Goal: Task Accomplishment & Management: Manage account settings

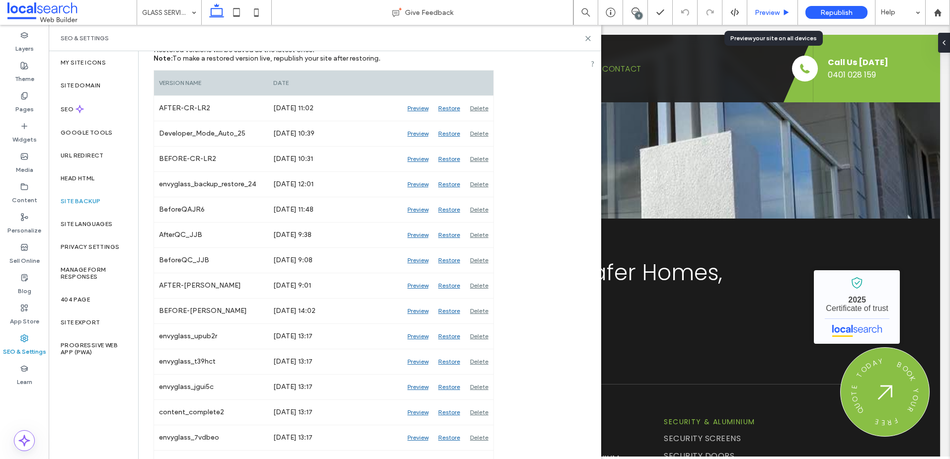
click at [772, 14] on span "Preview" at bounding box center [766, 12] width 25 height 8
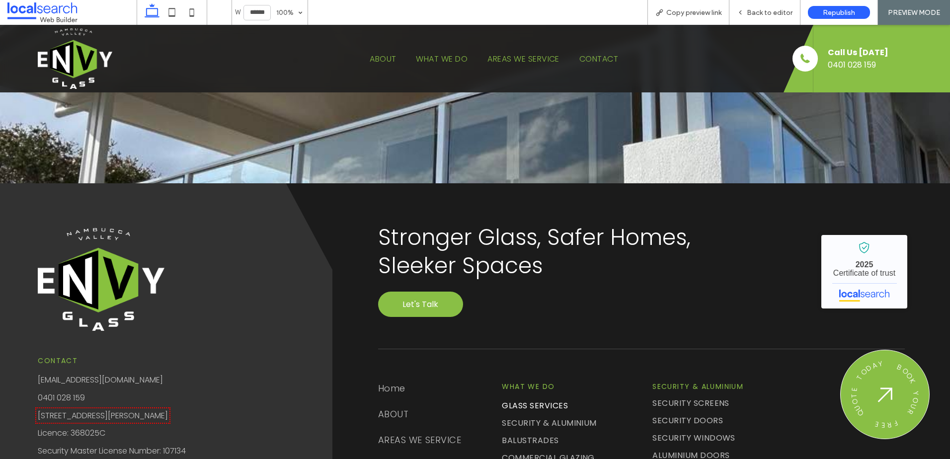
scroll to position [1455, 0]
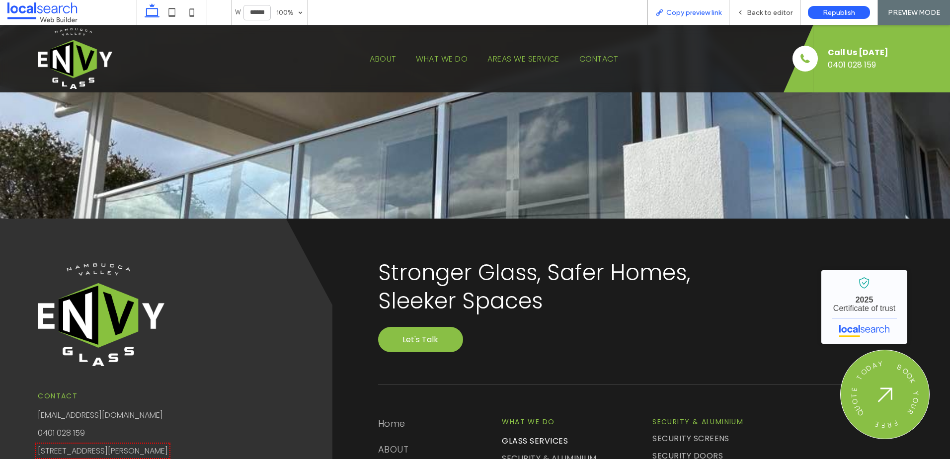
click at [676, 1] on div "Copy preview link" at bounding box center [688, 12] width 82 height 25
click at [680, 14] on span "Copy preview link" at bounding box center [693, 12] width 55 height 8
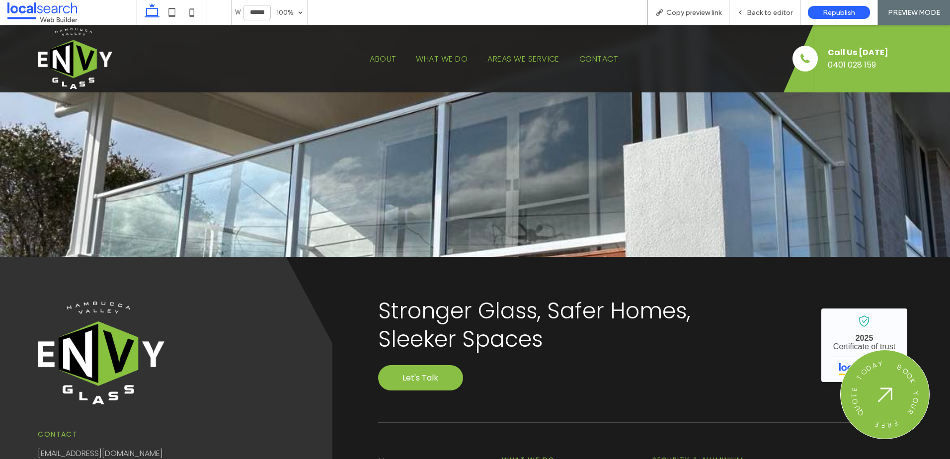
scroll to position [1504, 0]
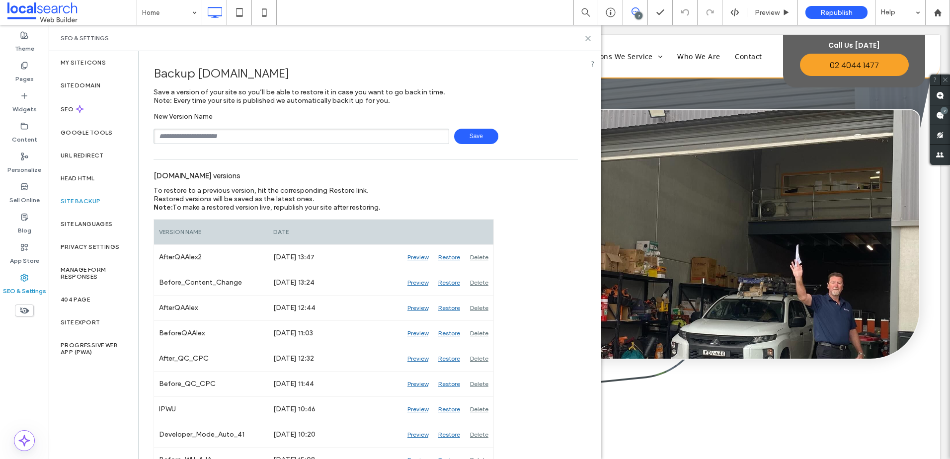
type input "**********"
drag, startPoint x: 474, startPoint y: 131, endPoint x: 450, endPoint y: 138, distance: 24.8
click at [474, 132] on span "Save" at bounding box center [476, 136] width 44 height 15
click at [586, 38] on icon at bounding box center [587, 38] width 7 height 7
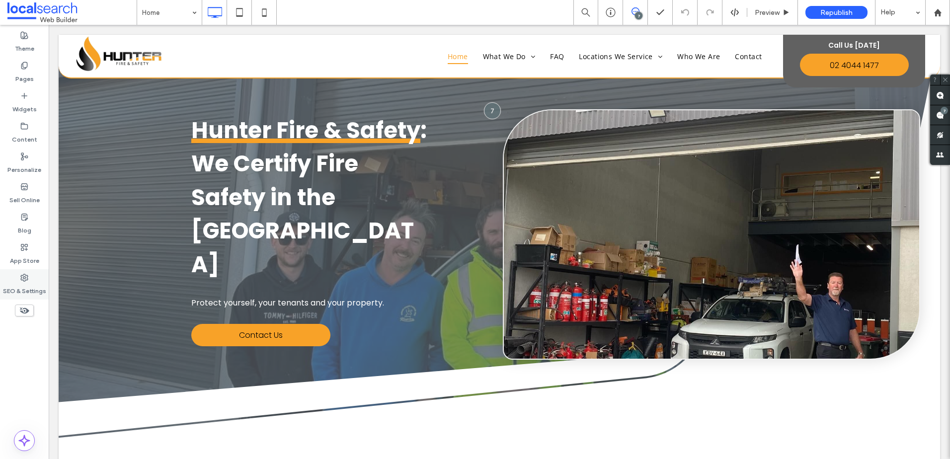
click at [26, 279] on icon at bounding box center [24, 278] width 8 height 8
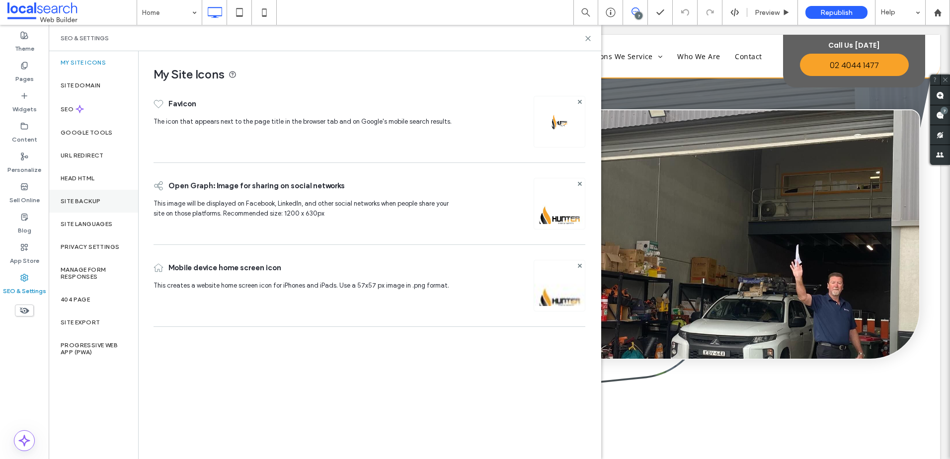
click at [98, 206] on div "Site Backup" at bounding box center [93, 201] width 89 height 23
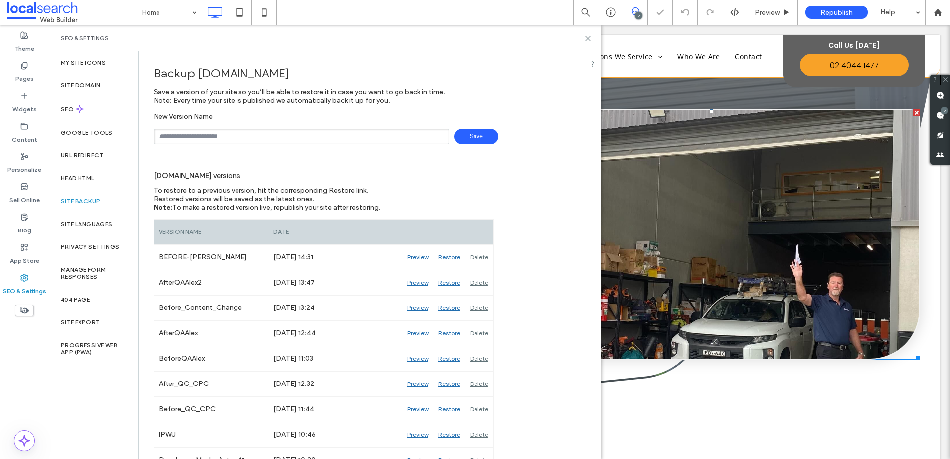
click at [649, 151] on link at bounding box center [711, 234] width 415 height 248
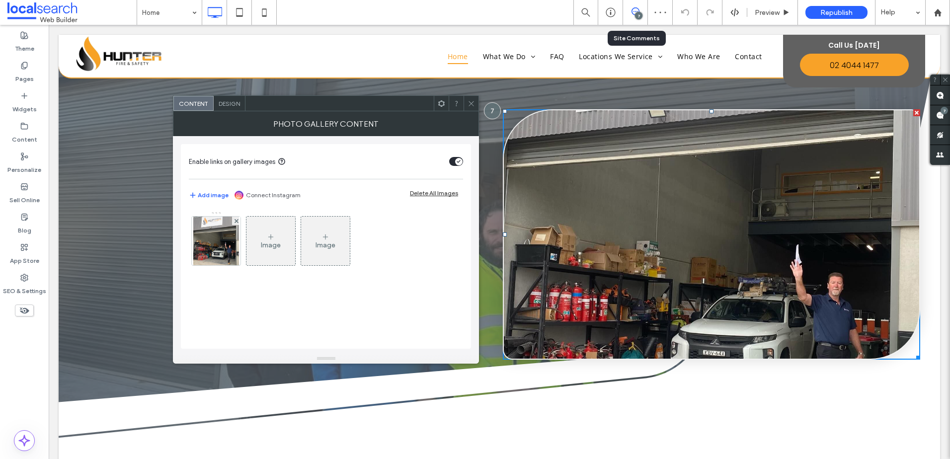
click at [632, 16] on div "7" at bounding box center [635, 12] width 24 height 10
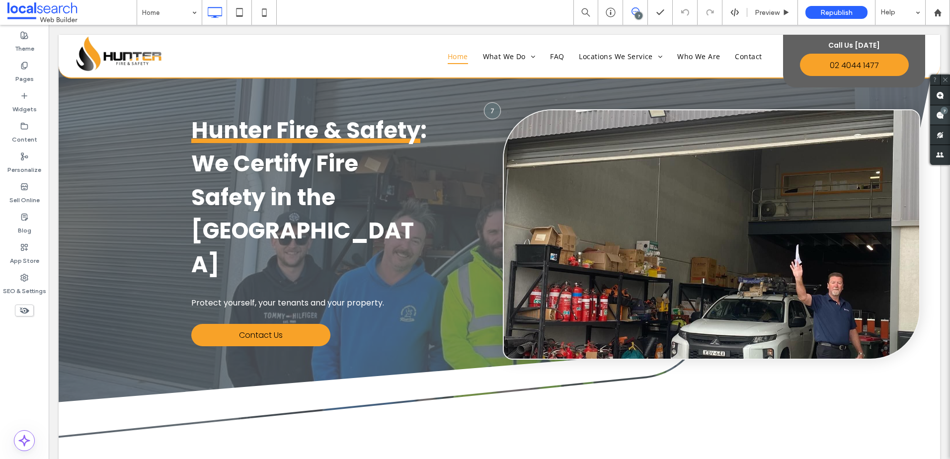
drag, startPoint x: 501, startPoint y: 4, endPoint x: 939, endPoint y: 110, distance: 450.7
click at [939, 110] on span at bounding box center [940, 114] width 20 height 19
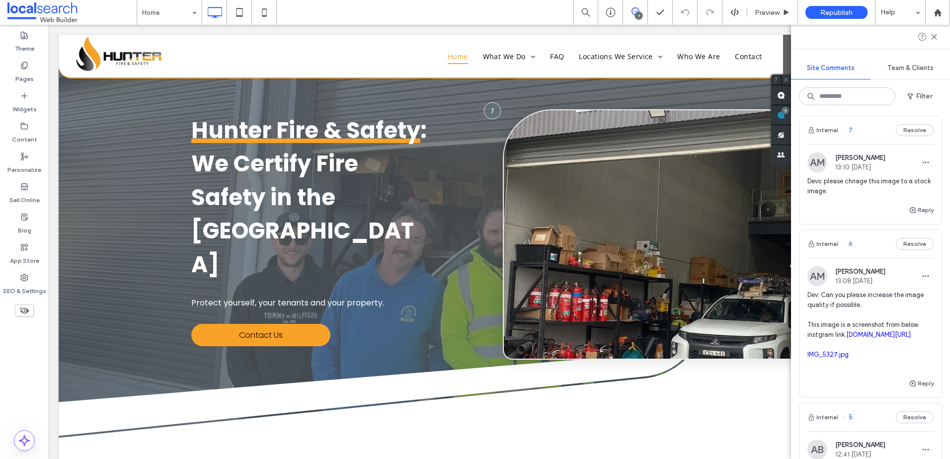
scroll to position [199, 0]
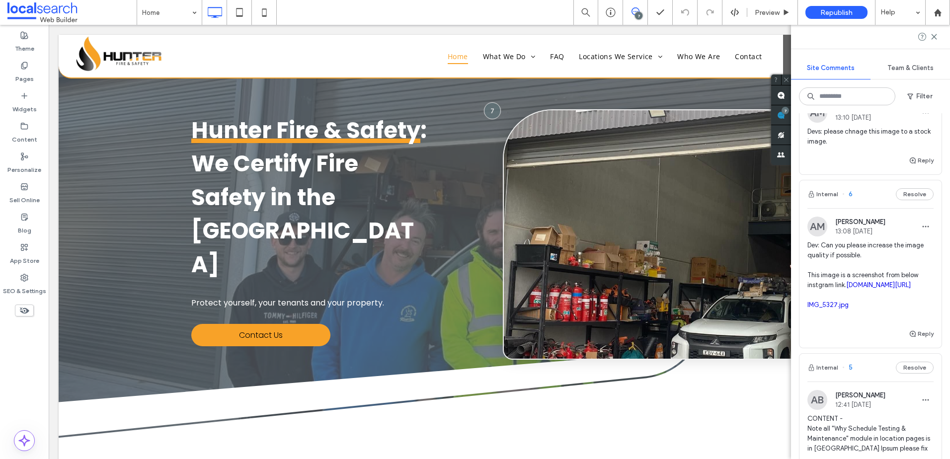
click at [850, 308] on span "Dev: Can you please increase the image quality if possible. This image is a scr…" at bounding box center [870, 279] width 126 height 79
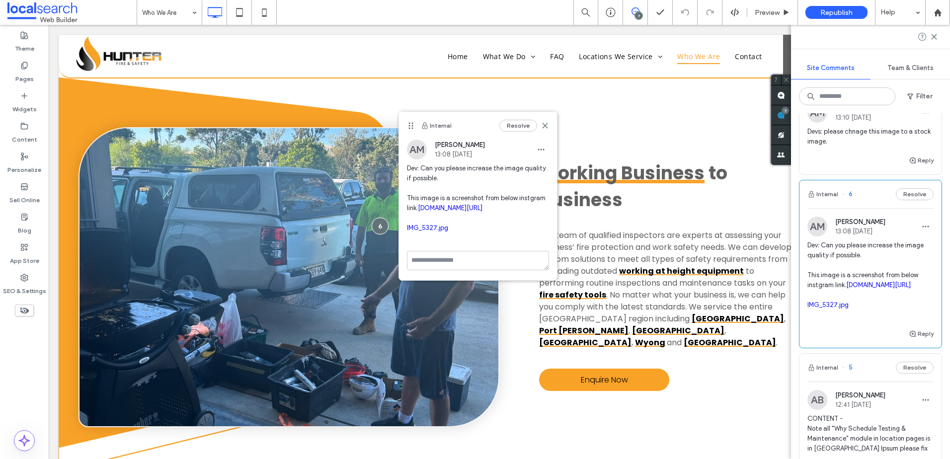
click at [433, 212] on link "[DOMAIN_NAME][URL]" at bounding box center [450, 207] width 65 height 7
click at [429, 231] on link "IMG_5327.jpg" at bounding box center [427, 227] width 41 height 7
drag, startPoint x: 935, startPoint y: 40, endPoint x: 875, endPoint y: 60, distance: 62.7
click at [935, 40] on icon at bounding box center [934, 37] width 8 height 8
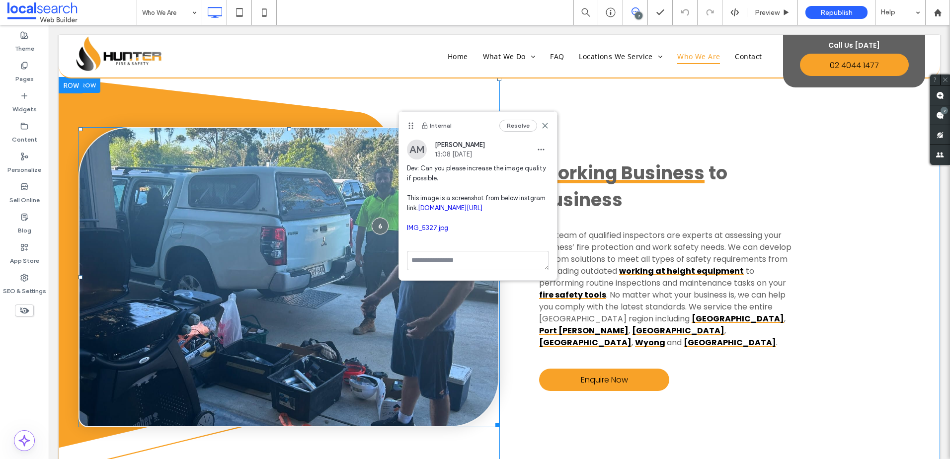
click at [283, 196] on link at bounding box center [288, 277] width 419 height 298
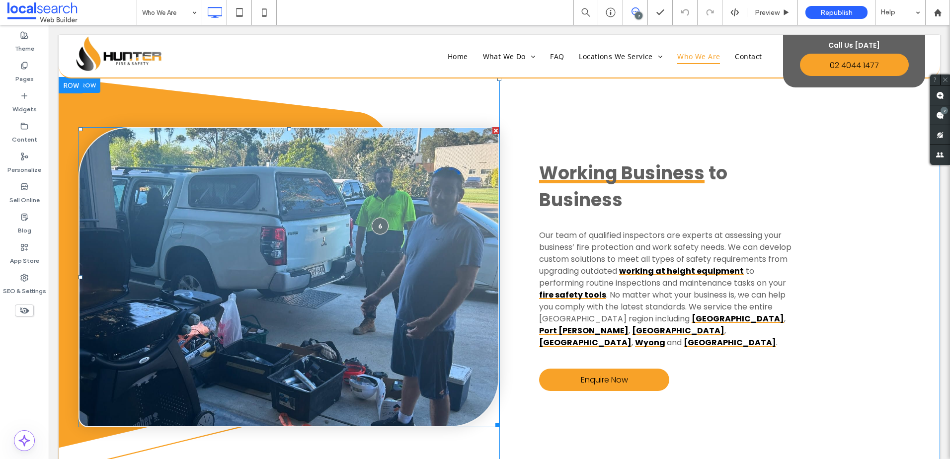
click at [283, 196] on link at bounding box center [288, 277] width 419 height 298
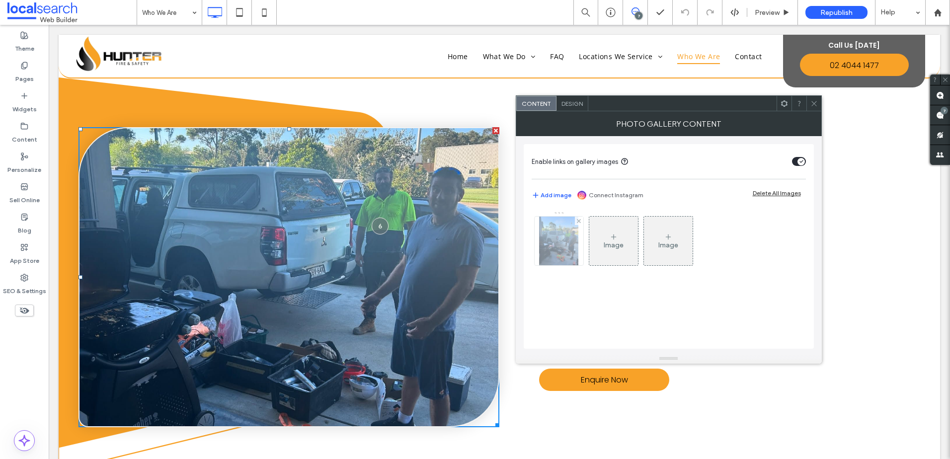
click at [556, 249] on img at bounding box center [558, 241] width 39 height 49
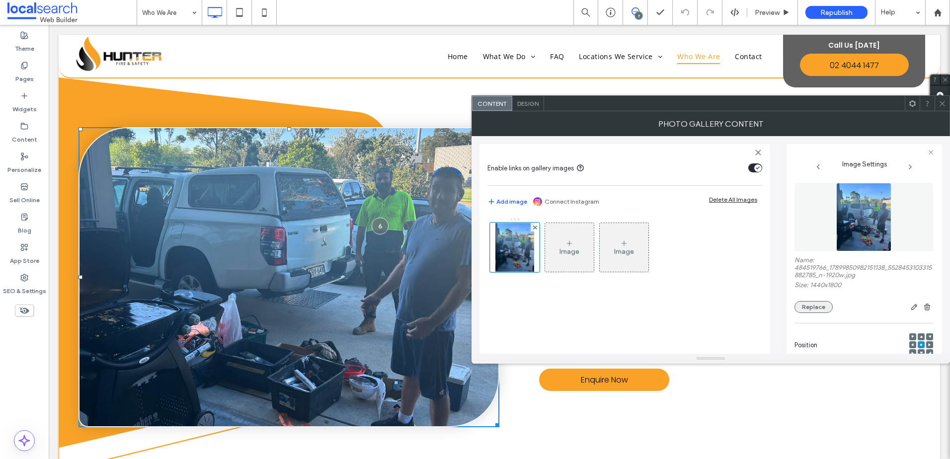
click at [811, 302] on button "Replace" at bounding box center [813, 307] width 38 height 12
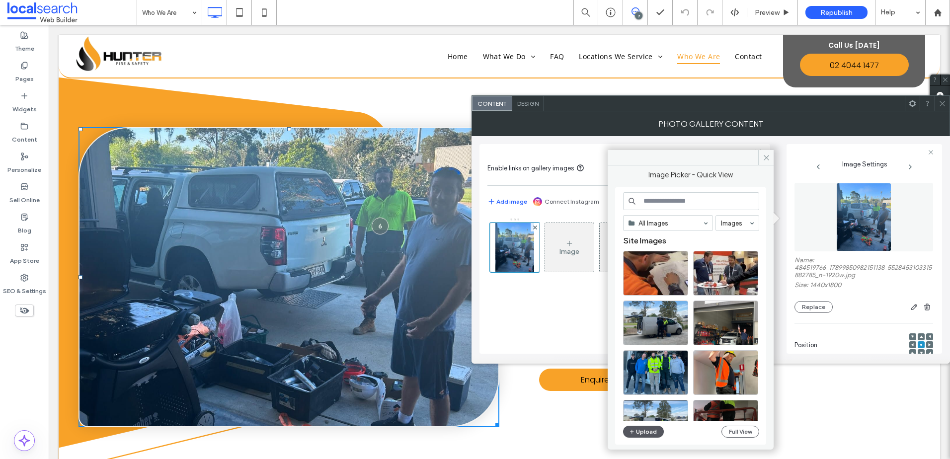
click at [653, 433] on button "Upload" at bounding box center [643, 432] width 41 height 12
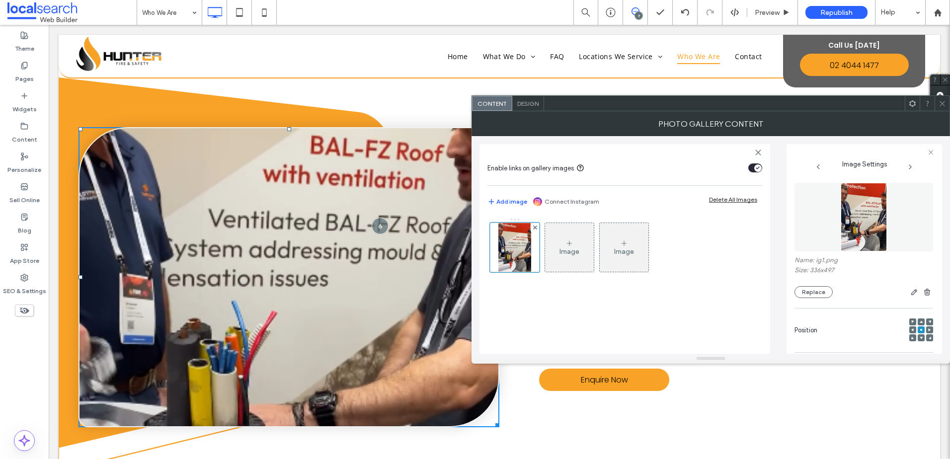
click at [919, 322] on use at bounding box center [920, 322] width 3 height 2
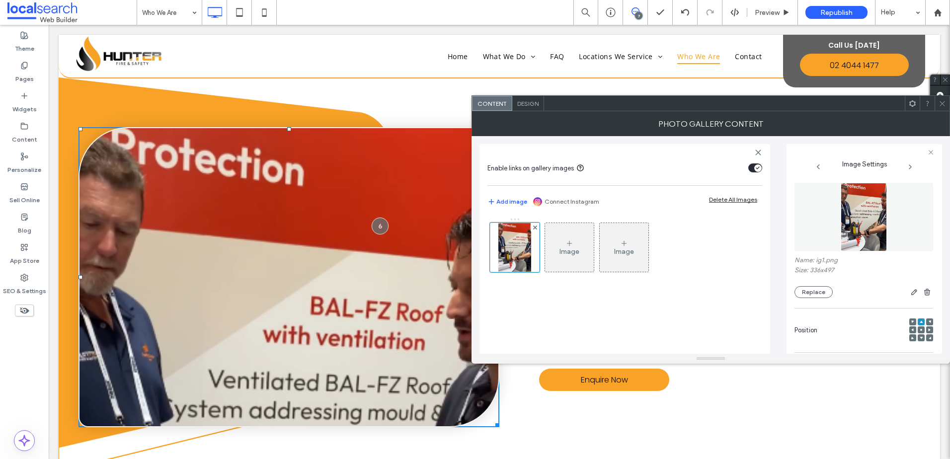
click at [919, 326] on span at bounding box center [920, 329] width 3 height 7
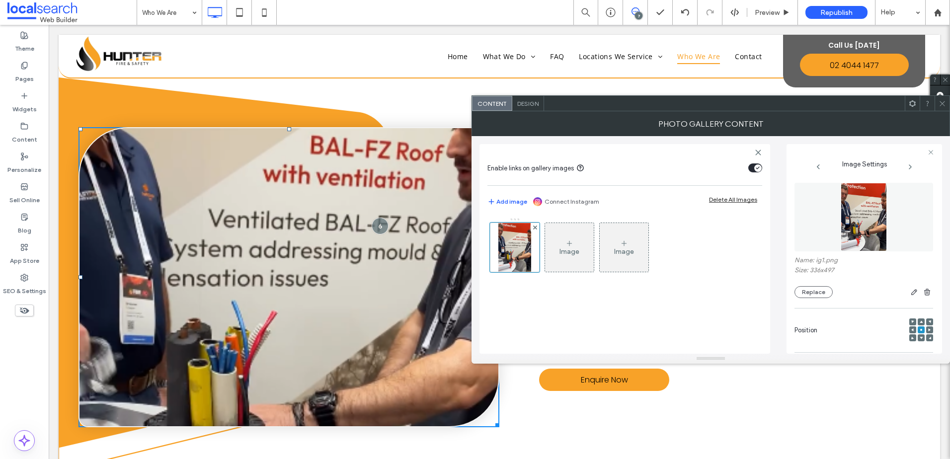
click at [941, 106] on icon at bounding box center [941, 103] width 7 height 7
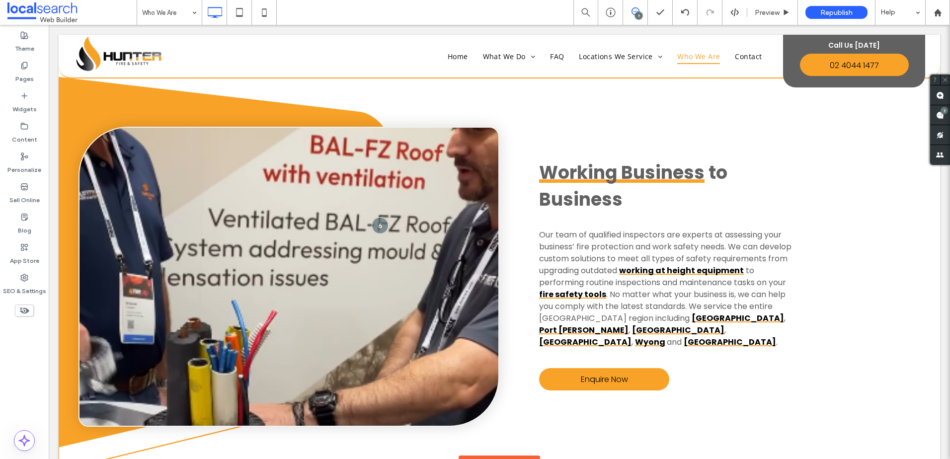
scroll to position [1036, 0]
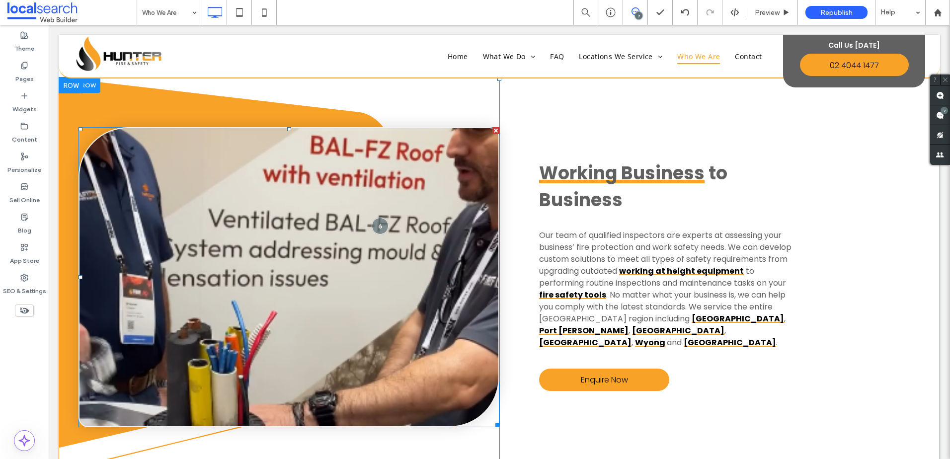
click at [339, 138] on link at bounding box center [288, 277] width 419 height 298
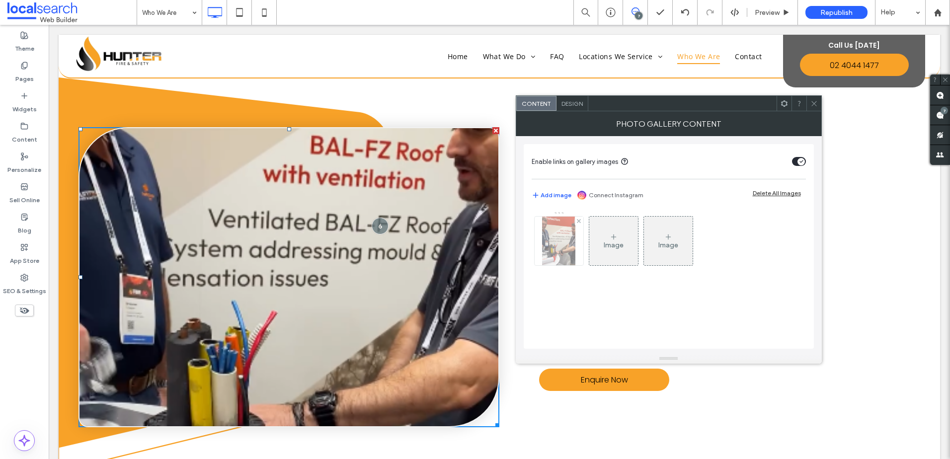
click at [560, 254] on img at bounding box center [558, 241] width 33 height 49
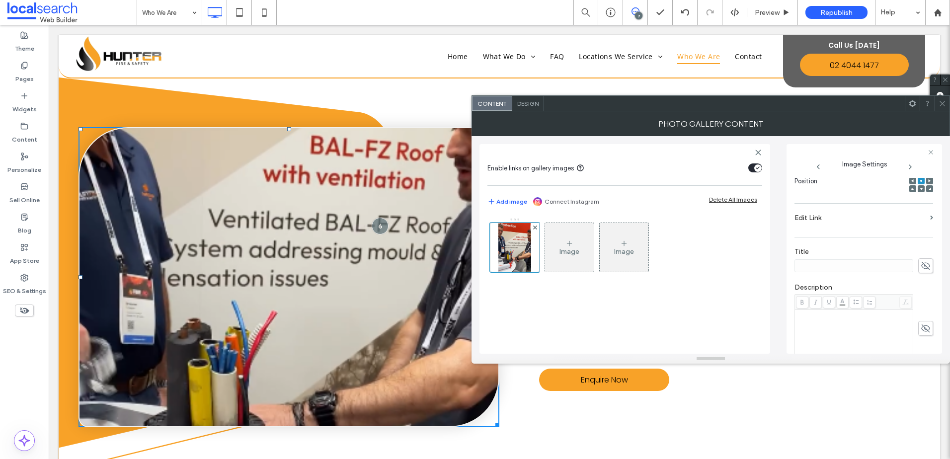
drag, startPoint x: 942, startPoint y: 103, endPoint x: 367, endPoint y: 5, distance: 583.8
click at [942, 103] on use at bounding box center [941, 103] width 5 height 5
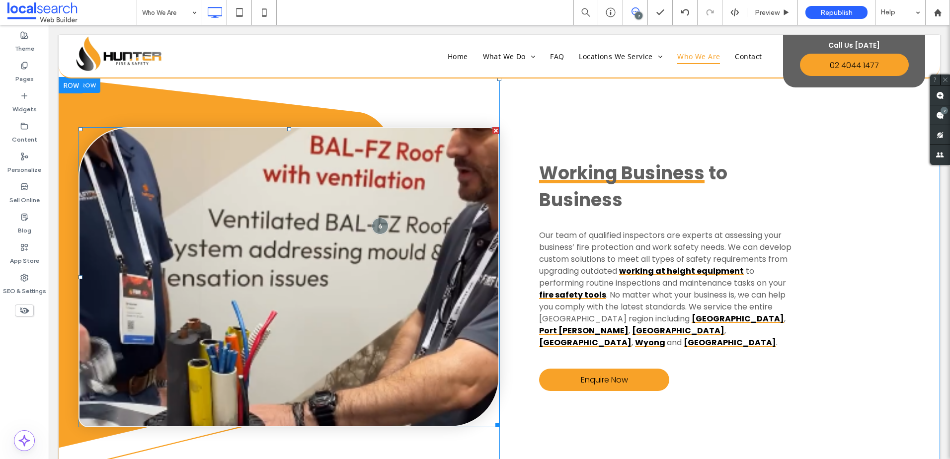
click at [401, 242] on link at bounding box center [288, 277] width 419 height 298
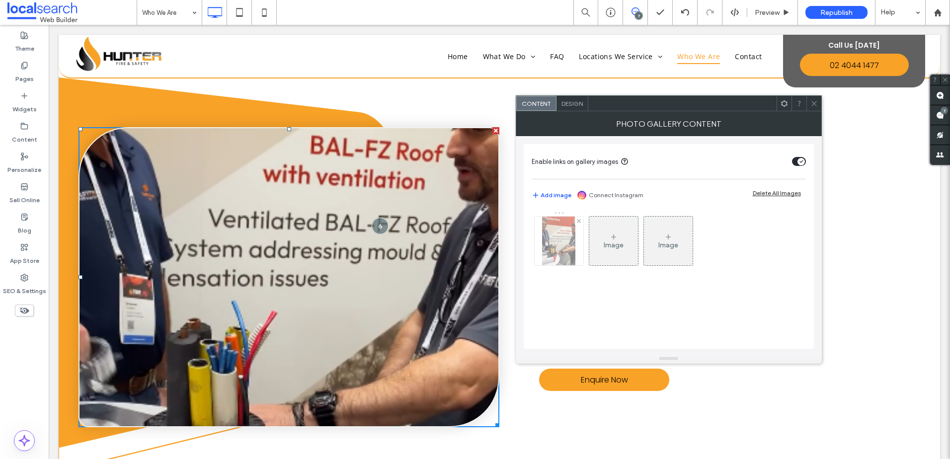
click at [570, 242] on img at bounding box center [558, 241] width 33 height 49
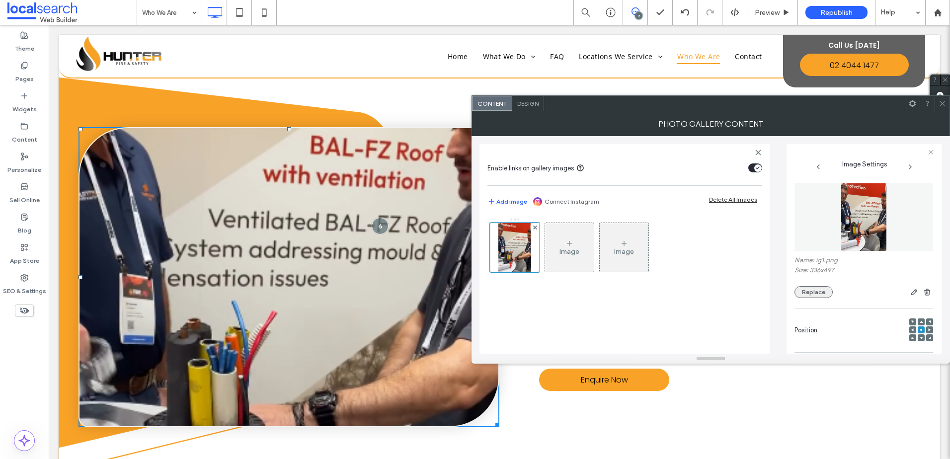
click at [826, 290] on button "Replace" at bounding box center [813, 292] width 38 height 12
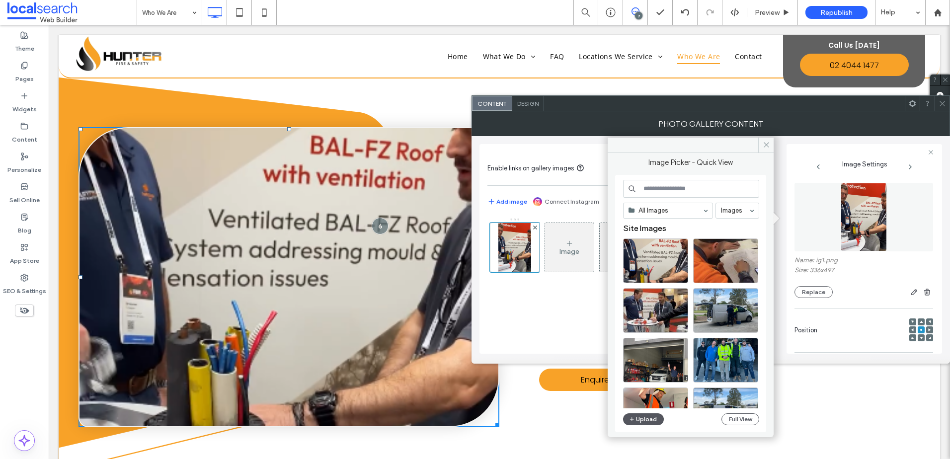
click at [641, 418] on button "Upload" at bounding box center [643, 419] width 41 height 12
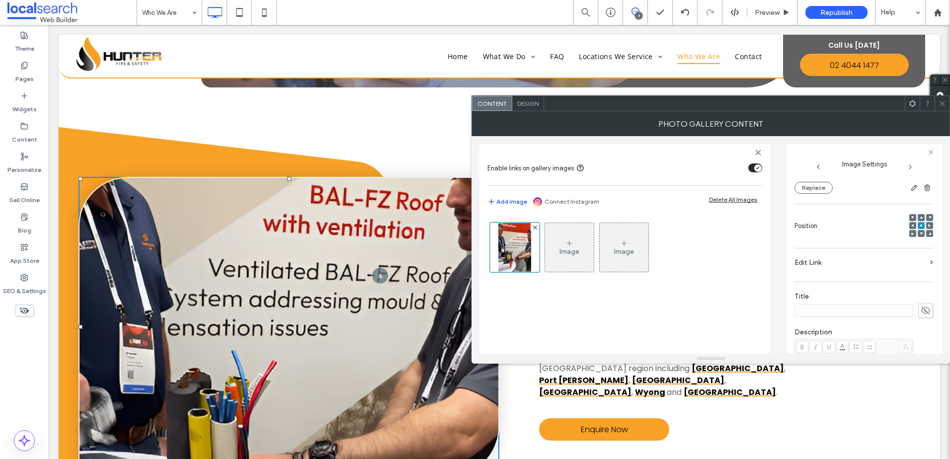
scroll to position [99, 0]
click at [919, 221] on icon at bounding box center [920, 222] width 3 height 3
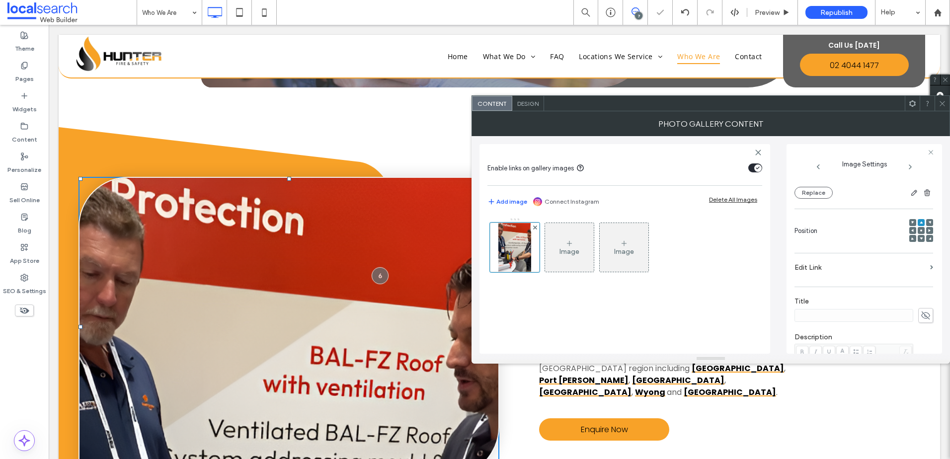
click at [277, 99] on div "Contact Us [DATE] to Get Started! Click To Paste Contact Us Click To Paste Clic…" at bounding box center [499, 31] width 881 height 191
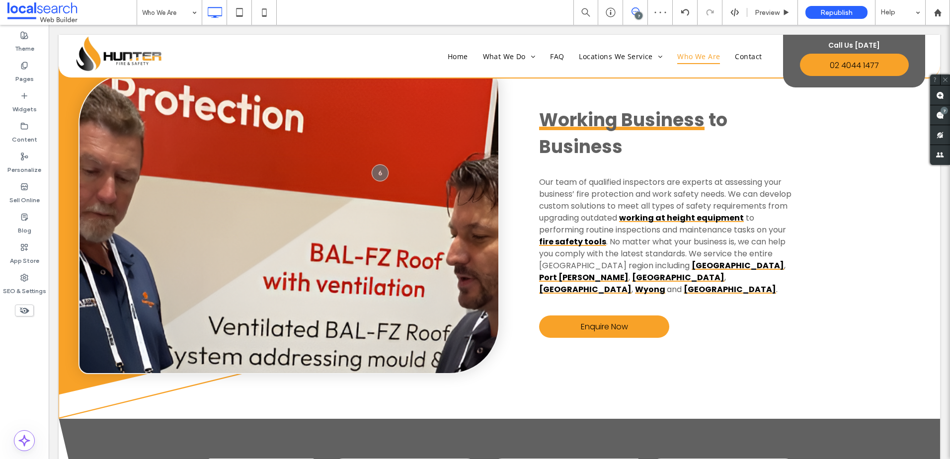
scroll to position [1086, 0]
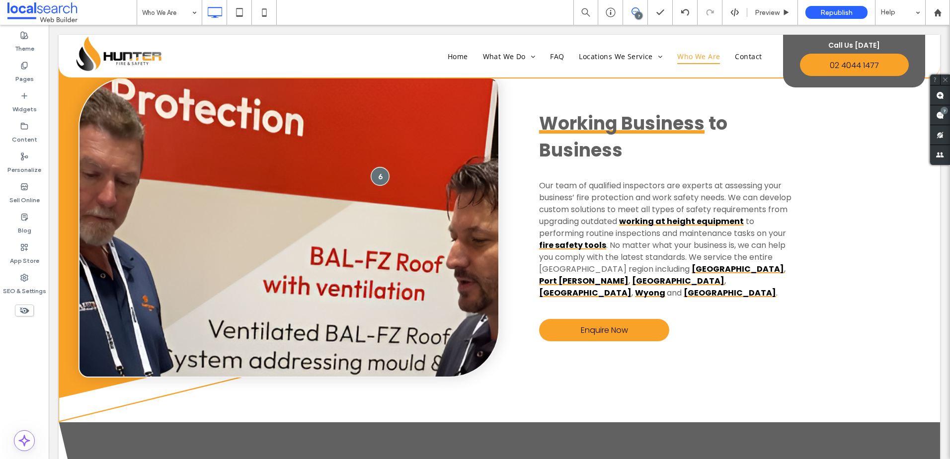
click at [374, 171] on div at bounding box center [379, 176] width 18 height 18
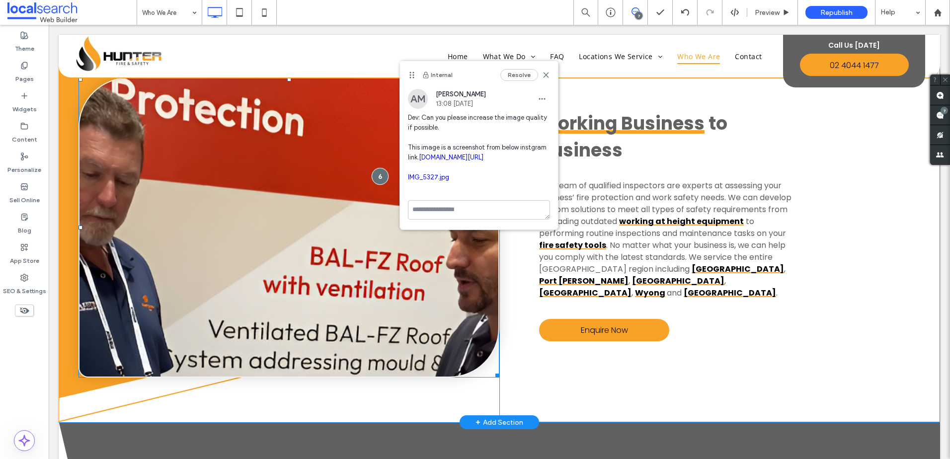
click at [289, 155] on link at bounding box center [288, 227] width 419 height 298
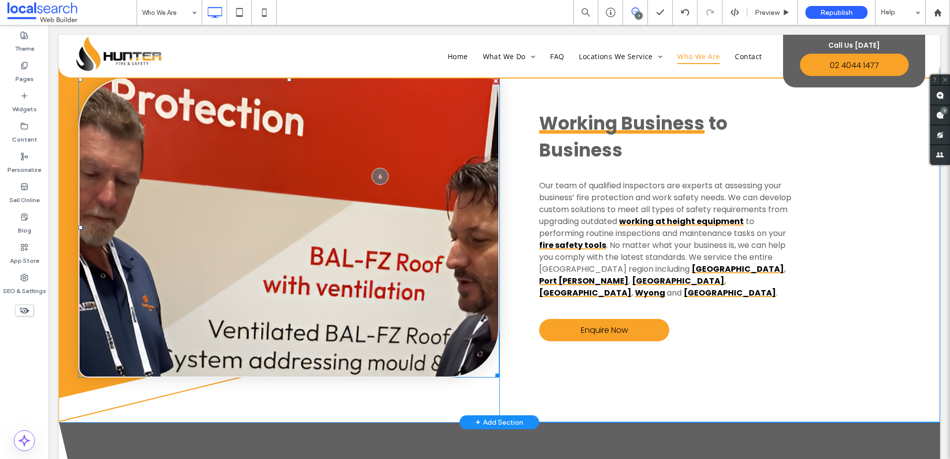
click at [289, 155] on link at bounding box center [288, 227] width 419 height 298
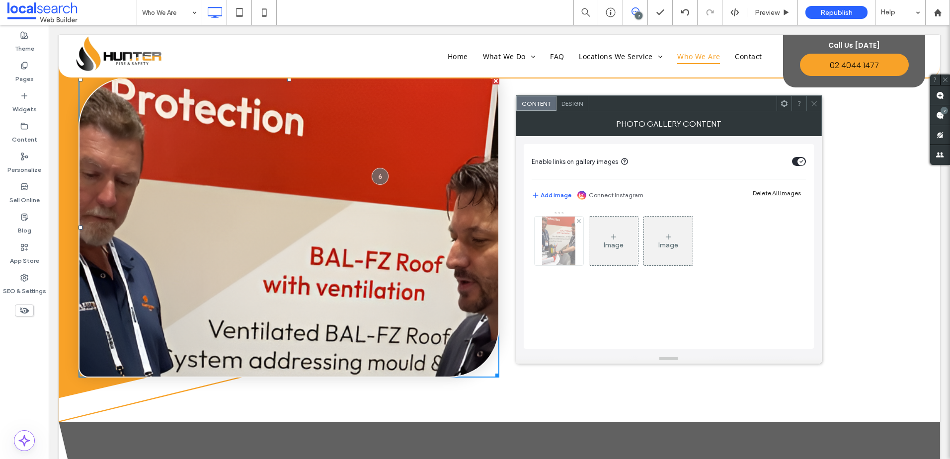
click at [541, 243] on div at bounding box center [558, 241] width 49 height 49
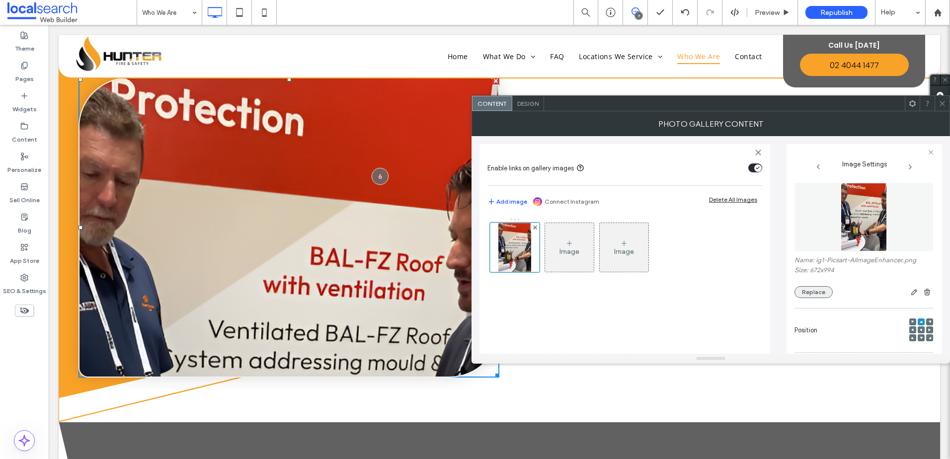
click at [819, 290] on button "Replace" at bounding box center [813, 292] width 38 height 12
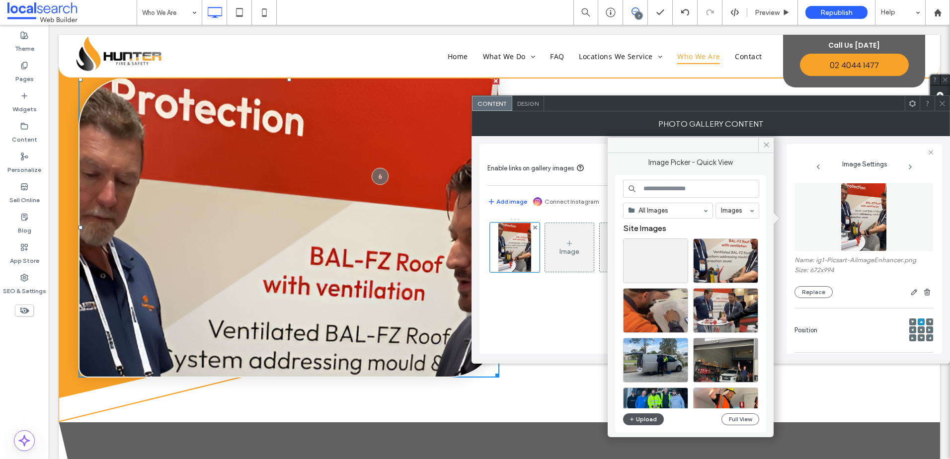
click at [645, 418] on button "Upload" at bounding box center [643, 419] width 41 height 12
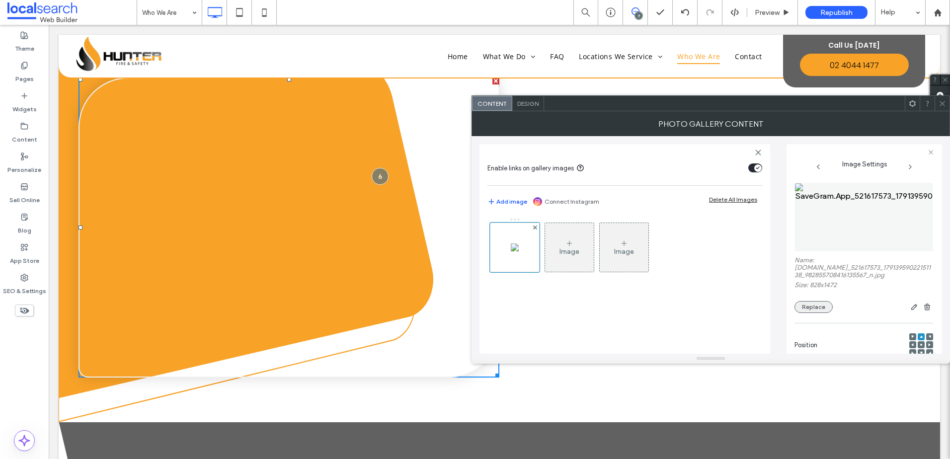
click at [819, 307] on button "Replace" at bounding box center [813, 307] width 38 height 12
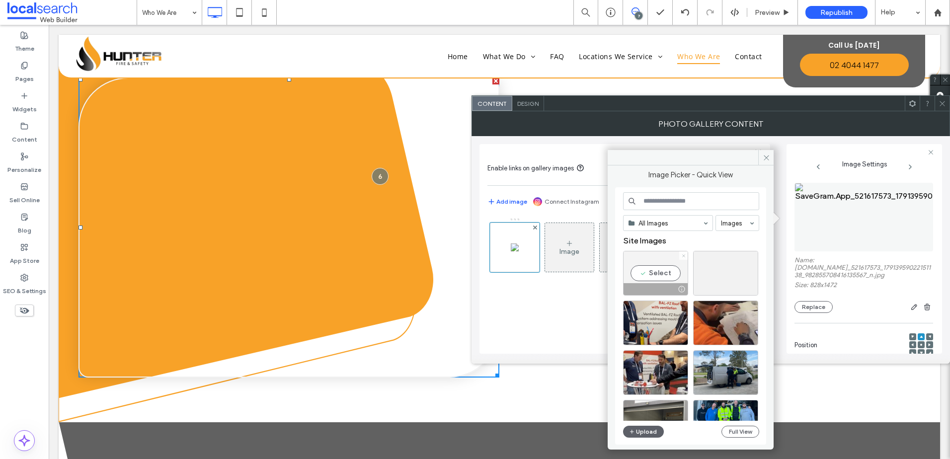
click at [682, 255] on icon at bounding box center [683, 256] width 4 height 4
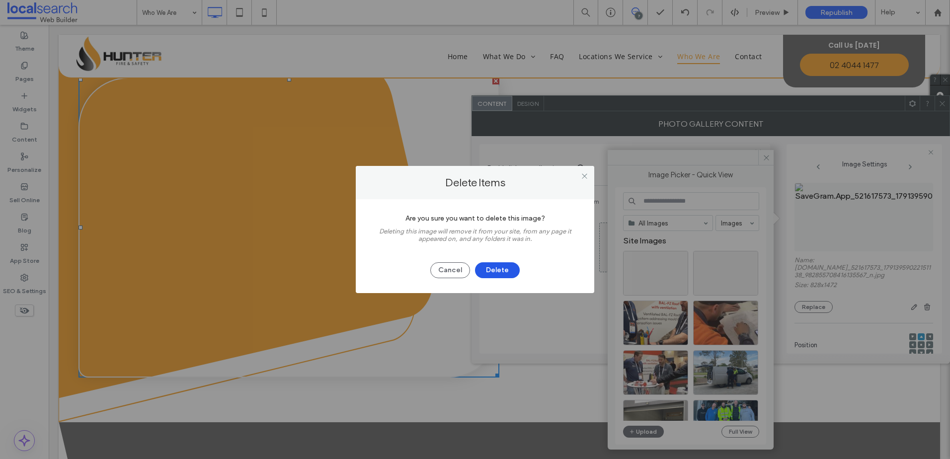
click at [503, 269] on button "Delete" at bounding box center [497, 270] width 45 height 16
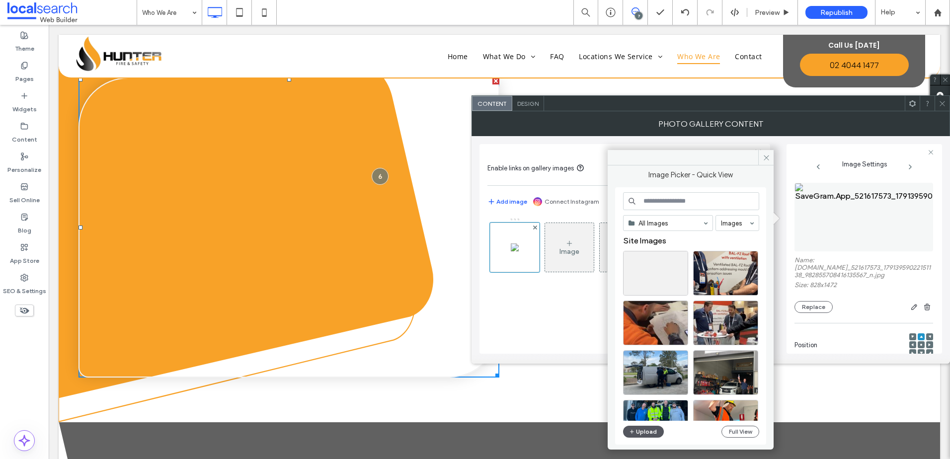
click at [640, 428] on button "Upload" at bounding box center [643, 432] width 41 height 12
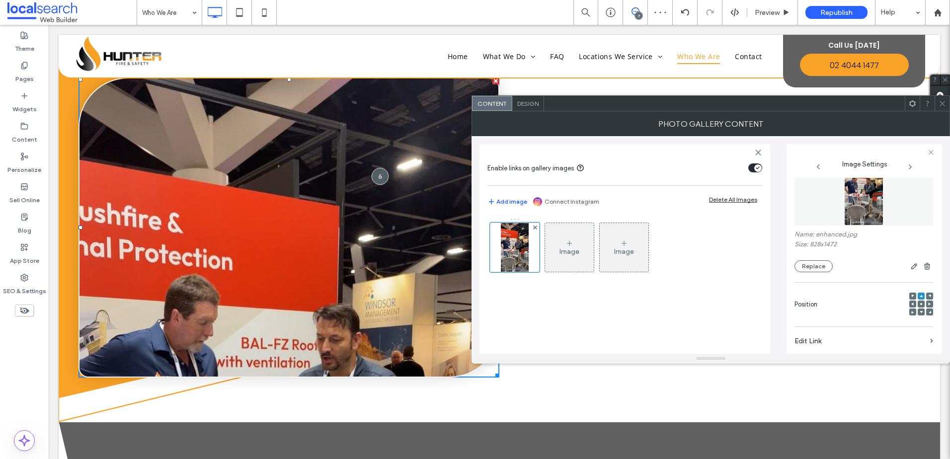
scroll to position [50, 0]
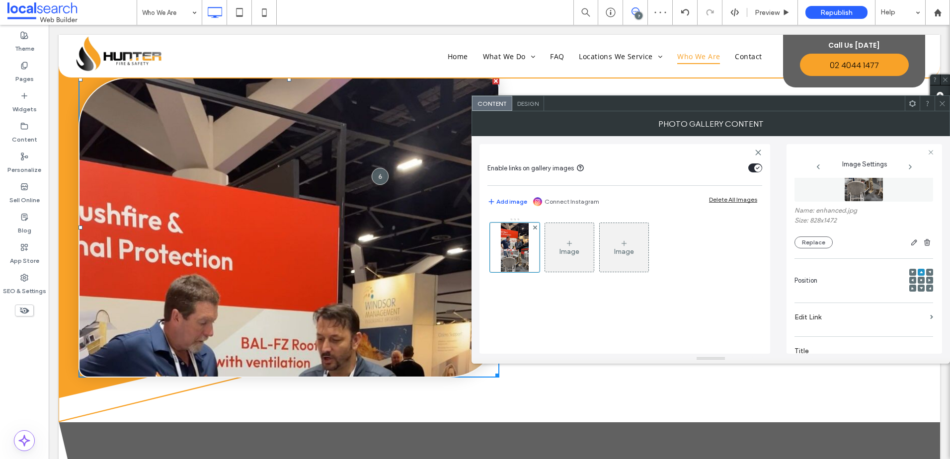
click at [918, 276] on div at bounding box center [921, 281] width 24 height 24
click at [917, 278] on div at bounding box center [920, 280] width 7 height 7
click at [919, 279] on icon at bounding box center [920, 280] width 3 height 3
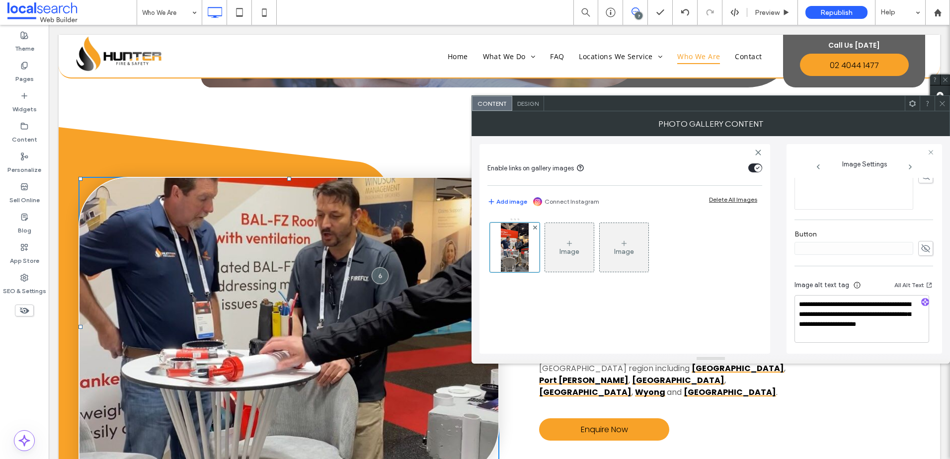
scroll to position [303, 0]
drag, startPoint x: 902, startPoint y: 315, endPoint x: 916, endPoint y: 342, distance: 29.5
click at [916, 342] on div "**********" at bounding box center [863, 310] width 139 height 83
click at [917, 299] on div at bounding box center [925, 300] width 16 height 9
drag, startPoint x: 917, startPoint y: 300, endPoint x: 911, endPoint y: 310, distance: 12.0
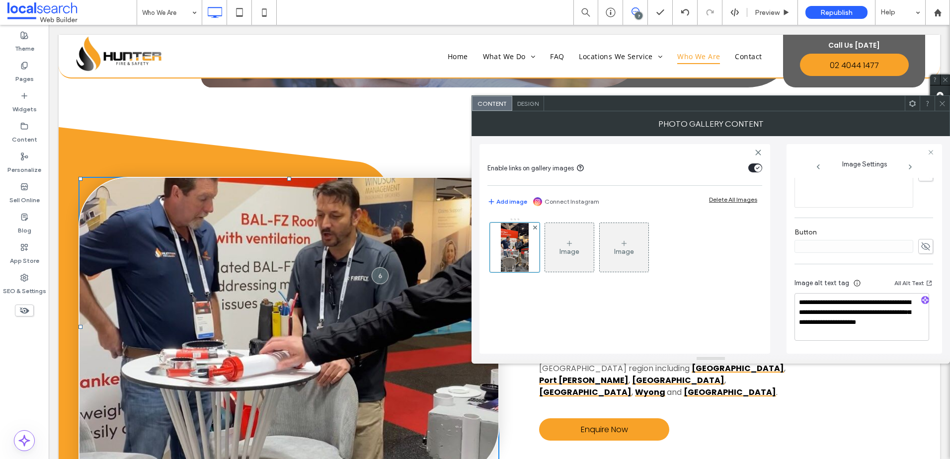
click at [921, 300] on span "button" at bounding box center [925, 300] width 8 height 8
drag, startPoint x: 868, startPoint y: 328, endPoint x: 884, endPoint y: 294, distance: 38.0
click at [884, 294] on textarea "**********" at bounding box center [861, 317] width 135 height 47
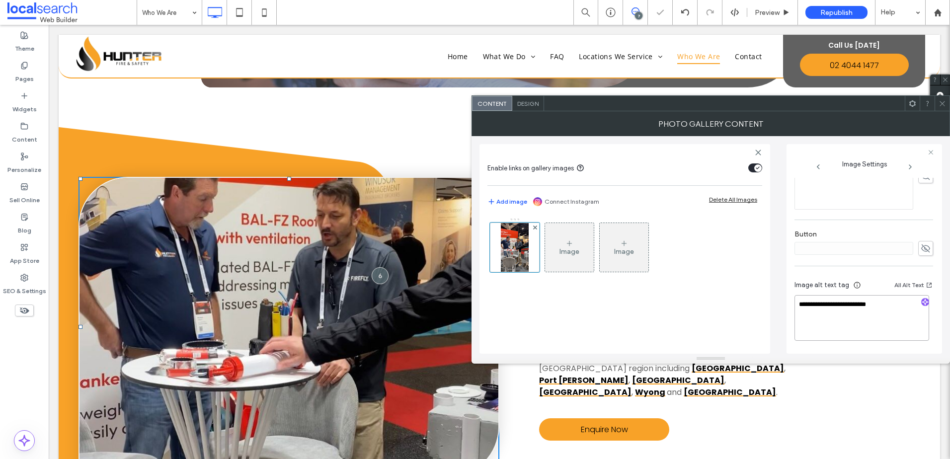
click at [911, 316] on textarea "**********" at bounding box center [861, 318] width 135 height 46
paste textarea "**********"
type textarea "**********"
click at [942, 101] on icon at bounding box center [941, 103] width 7 height 7
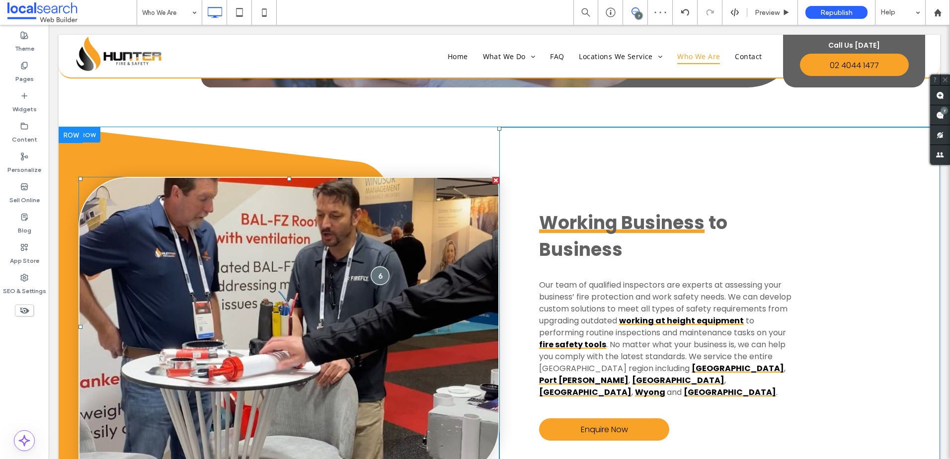
click at [377, 267] on div at bounding box center [379, 276] width 18 height 18
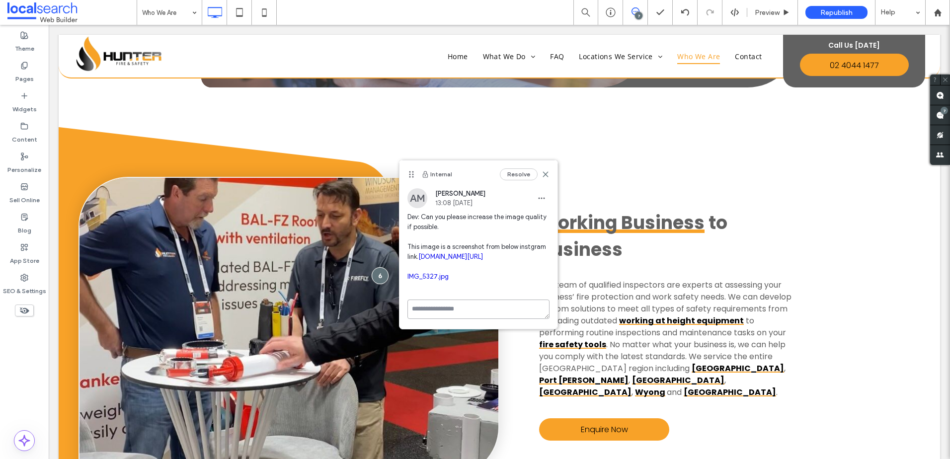
click at [457, 319] on textarea at bounding box center [478, 308] width 142 height 19
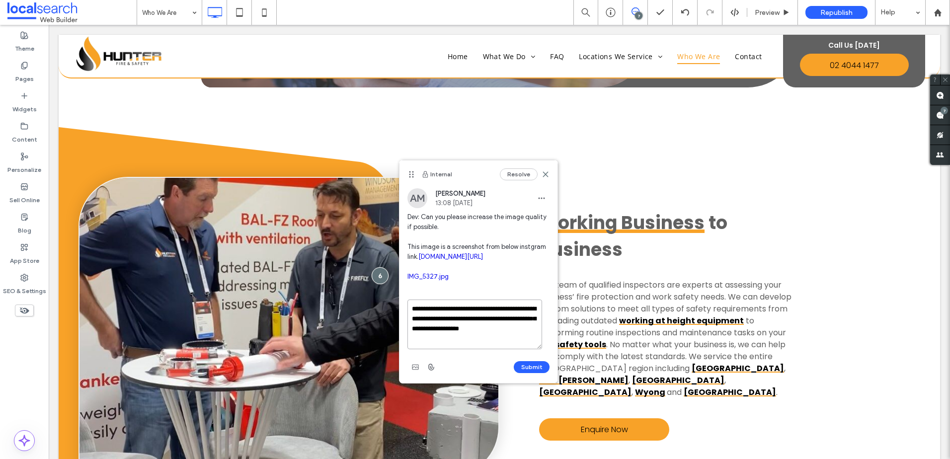
scroll to position [13, 0]
type textarea "**********"
click at [534, 365] on button "Submit" at bounding box center [532, 367] width 36 height 12
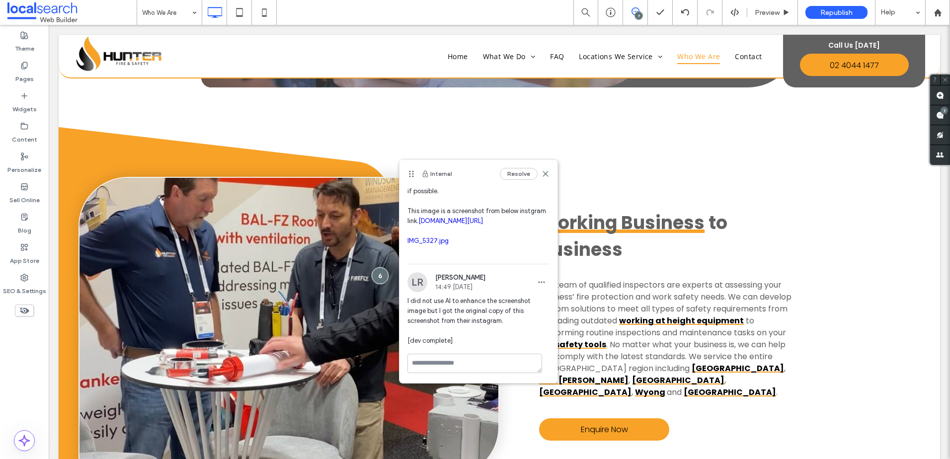
scroll to position [0, 0]
click at [948, 112] on span at bounding box center [940, 114] width 20 height 19
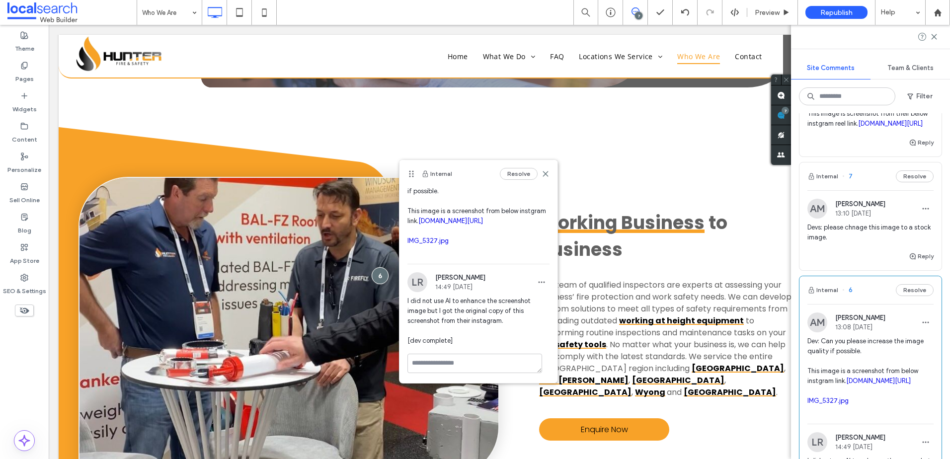
scroll to position [99, 0]
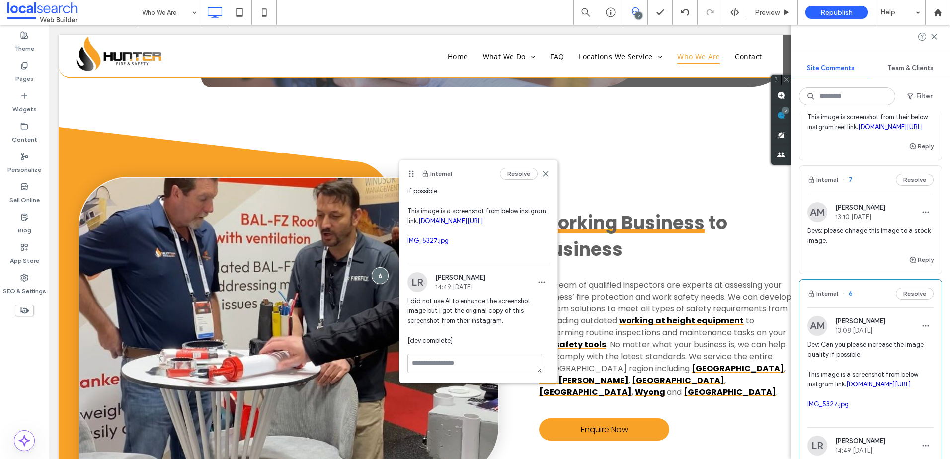
click at [885, 246] on span "Devs: please chnage this image to a stock image." at bounding box center [870, 236] width 126 height 20
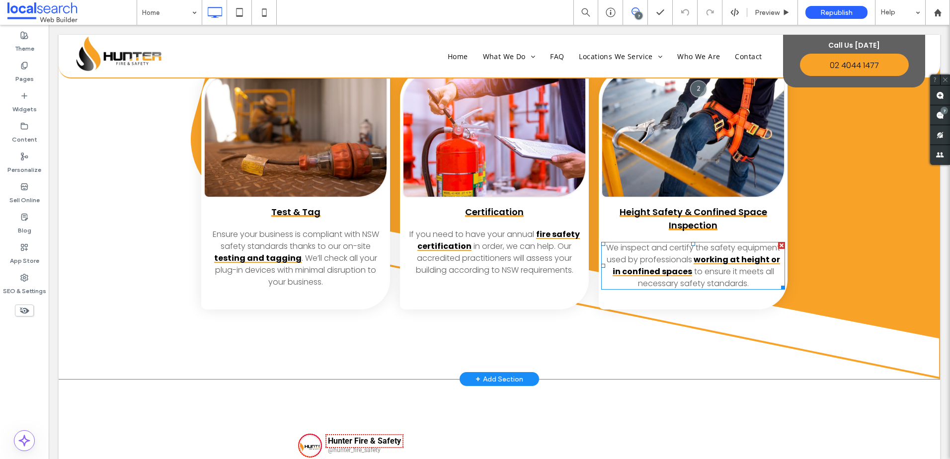
scroll to position [1986, 0]
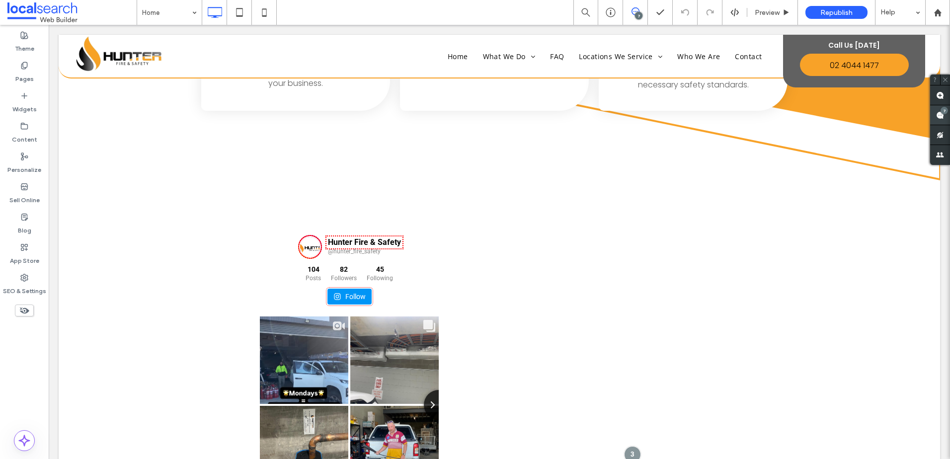
click at [945, 114] on div "7" at bounding box center [943, 110] width 7 height 7
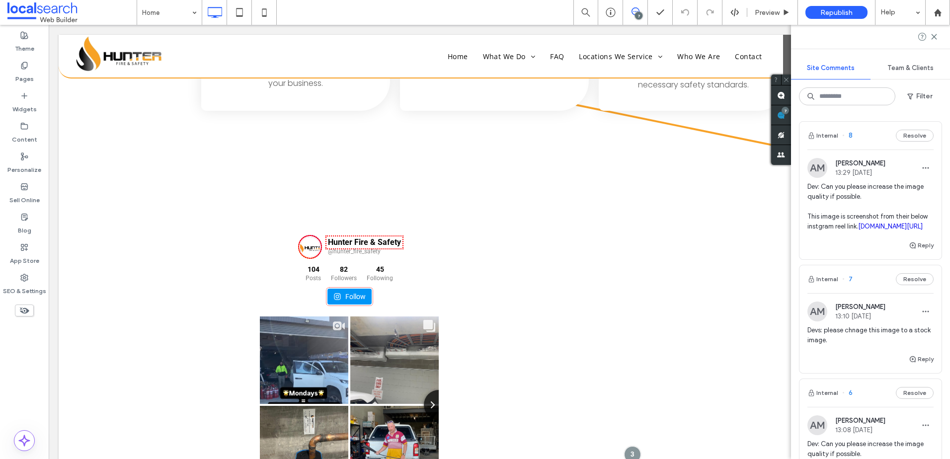
scroll to position [149, 0]
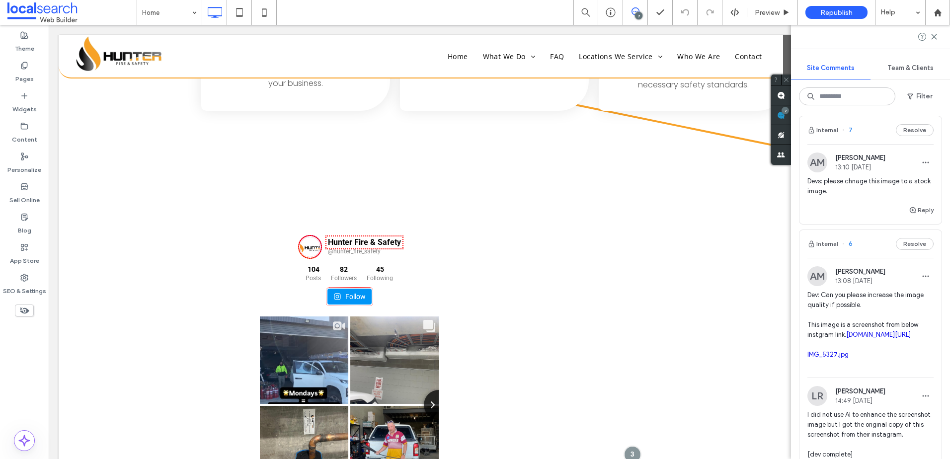
click at [886, 224] on div "Reply" at bounding box center [870, 214] width 142 height 20
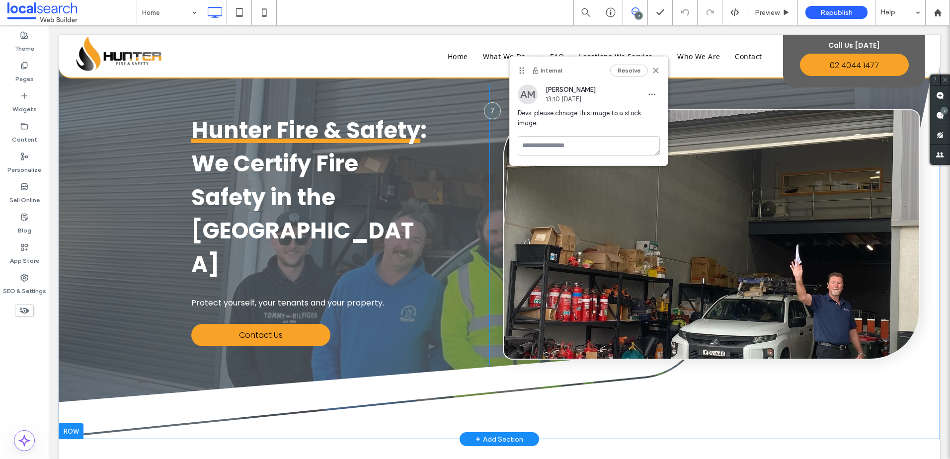
scroll to position [50, 0]
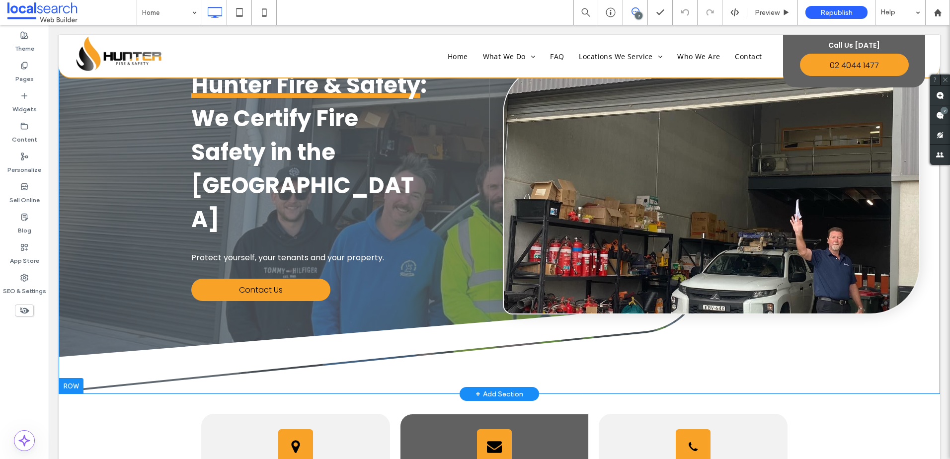
click at [101, 145] on div "Hunter Fire & Safety : We Certify Fire Safety in the [GEOGRAPHIC_DATA] Protect …" at bounding box center [489, 179] width 861 height 280
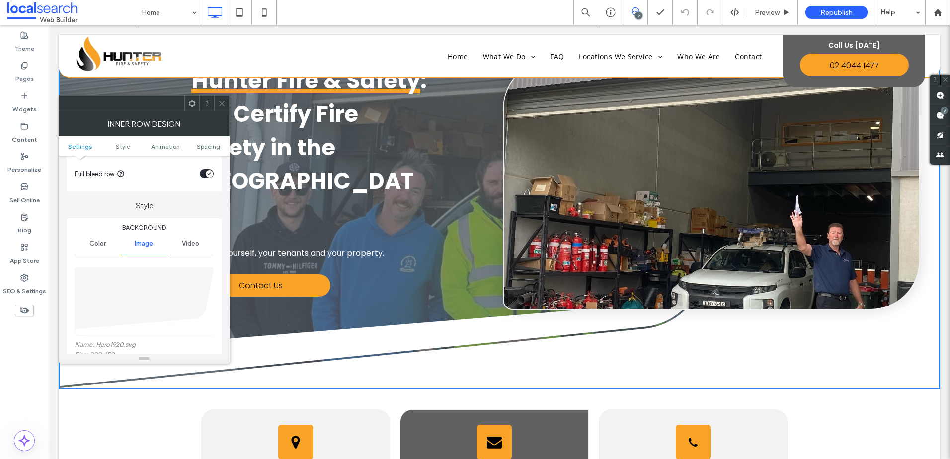
click at [224, 100] on icon at bounding box center [221, 103] width 7 height 7
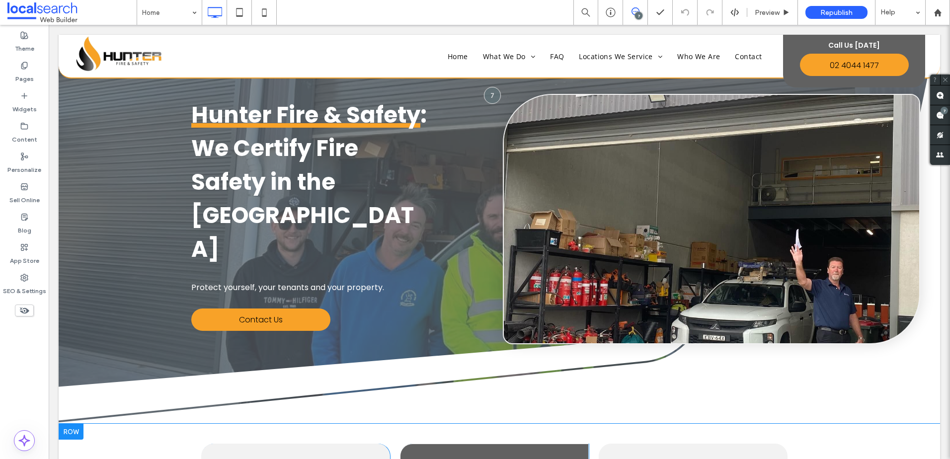
scroll to position [0, 0]
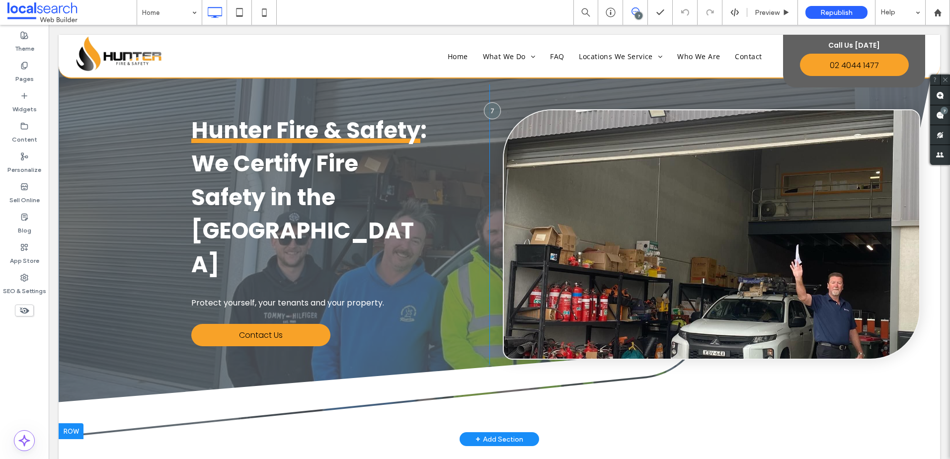
click at [73, 430] on div at bounding box center [71, 431] width 25 height 16
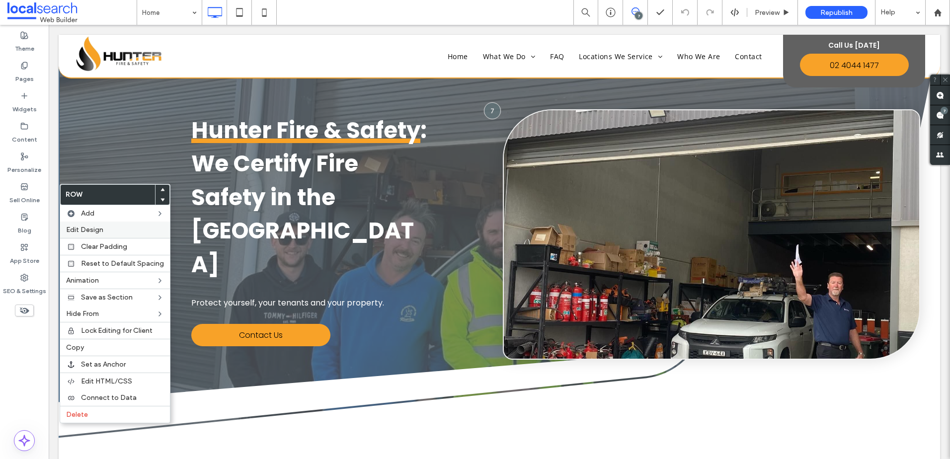
click at [83, 225] on span "Edit Design" at bounding box center [84, 229] width 37 height 8
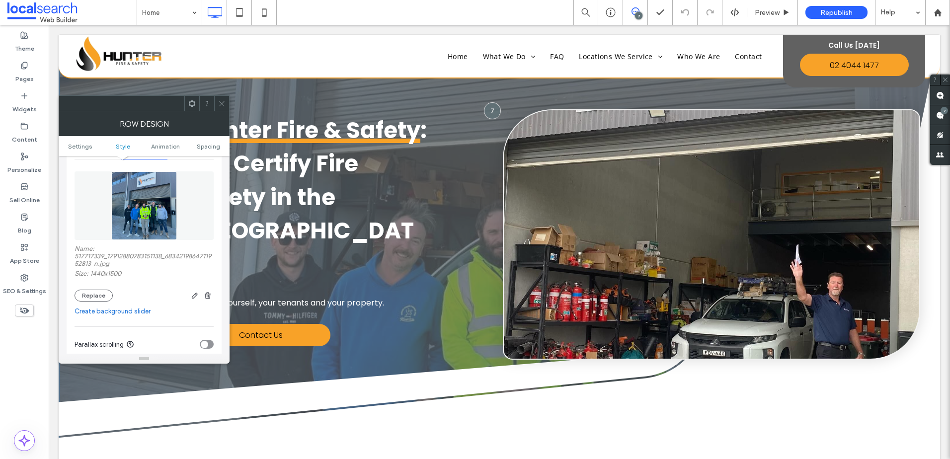
scroll to position [149, 0]
click at [103, 287] on button "Replace" at bounding box center [93, 292] width 38 height 12
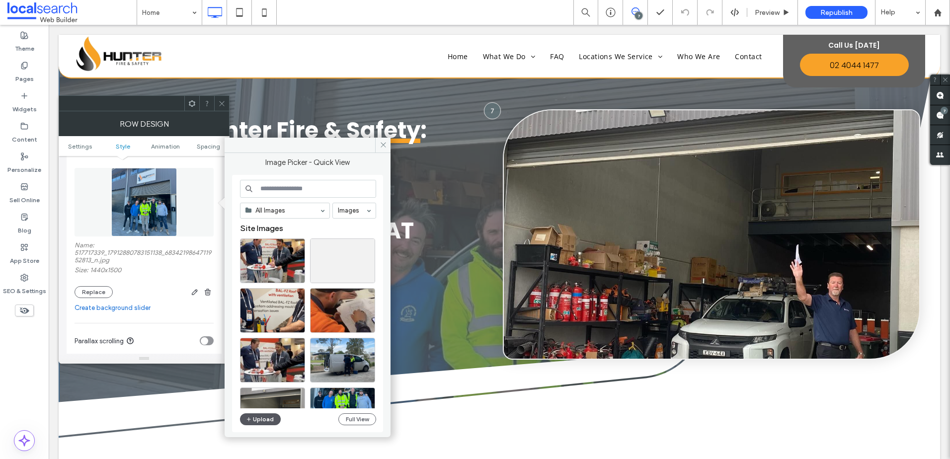
click at [245, 417] on button "Upload" at bounding box center [260, 419] width 41 height 12
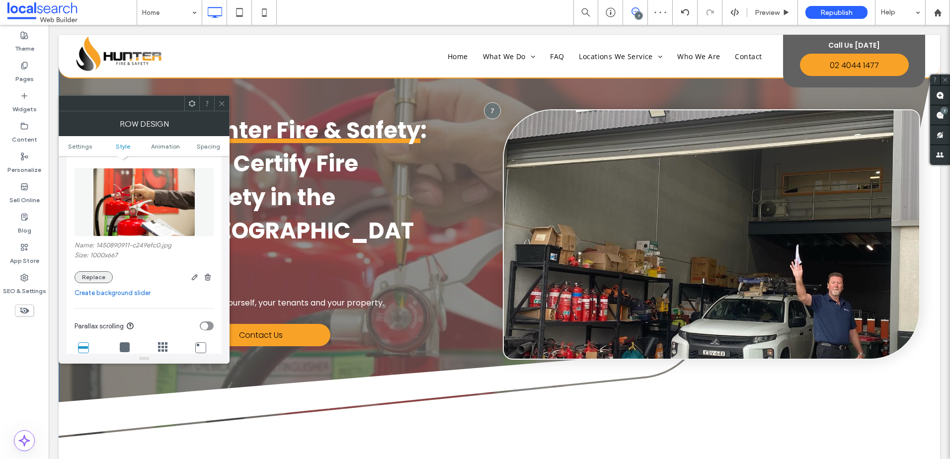
click at [94, 274] on button "Replace" at bounding box center [93, 277] width 38 height 12
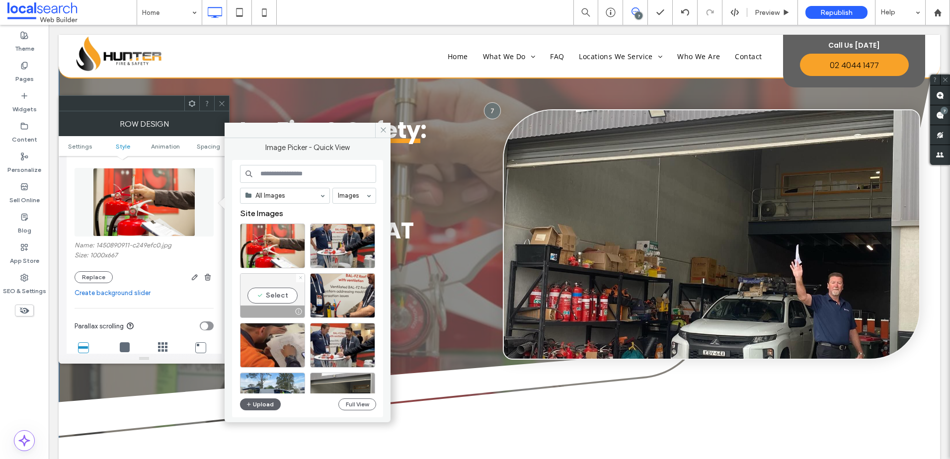
click at [301, 278] on icon at bounding box center [300, 278] width 4 height 4
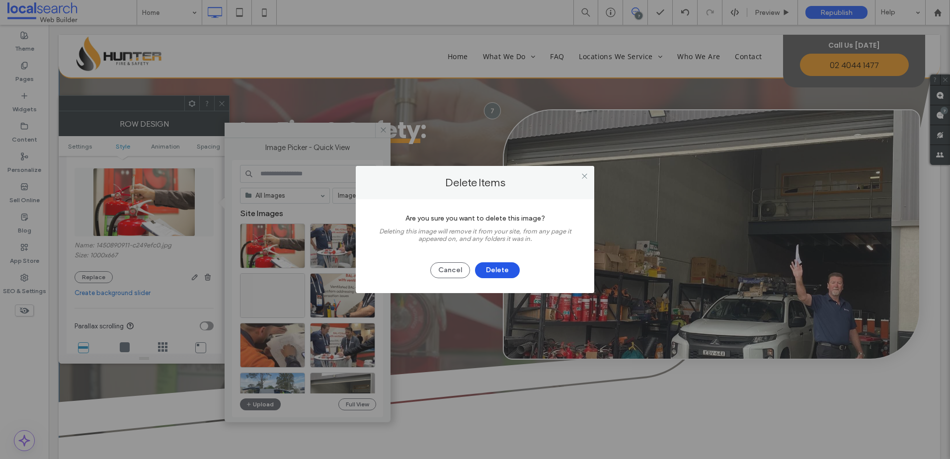
click at [503, 274] on button "Delete" at bounding box center [497, 270] width 45 height 16
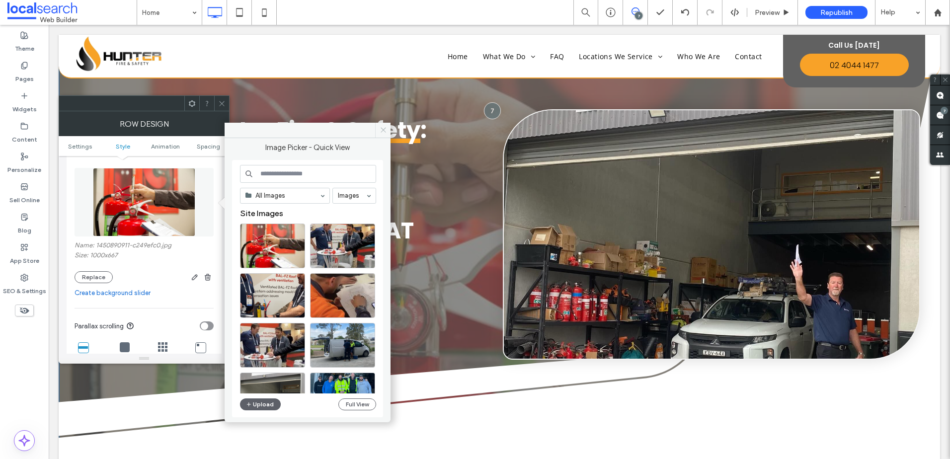
click at [383, 125] on span at bounding box center [382, 130] width 15 height 15
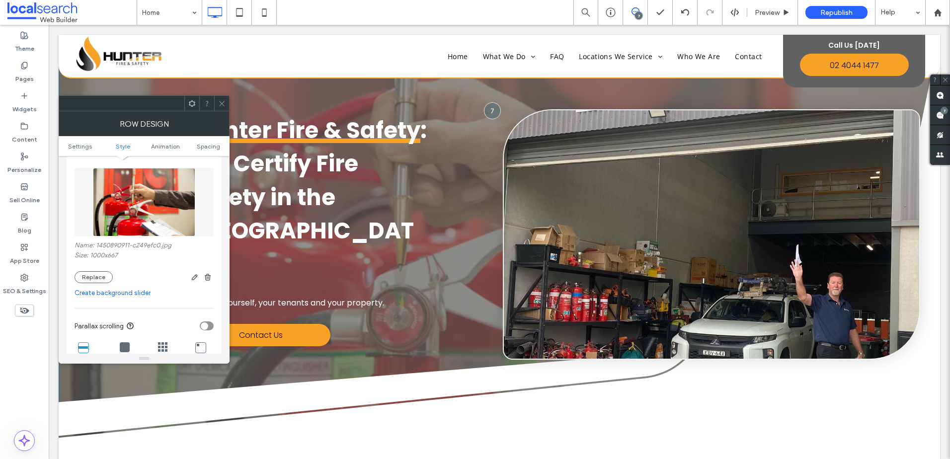
click at [224, 108] on span at bounding box center [221, 103] width 7 height 15
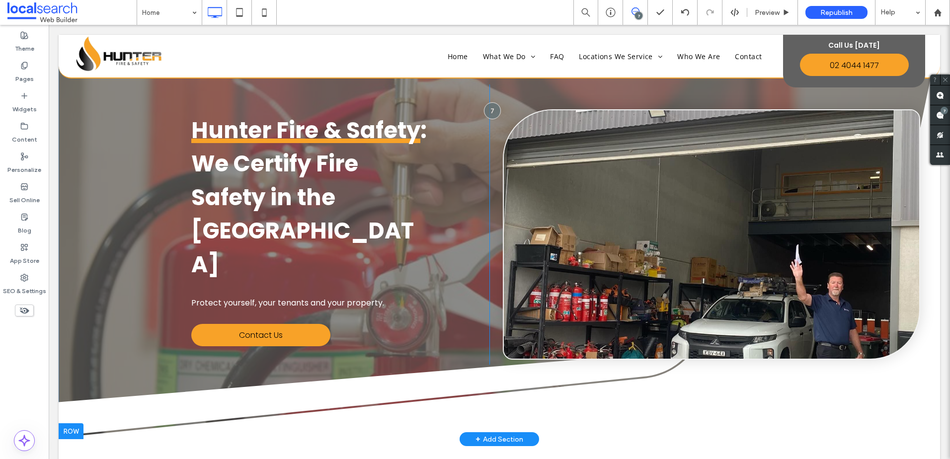
click at [70, 426] on div at bounding box center [71, 431] width 25 height 16
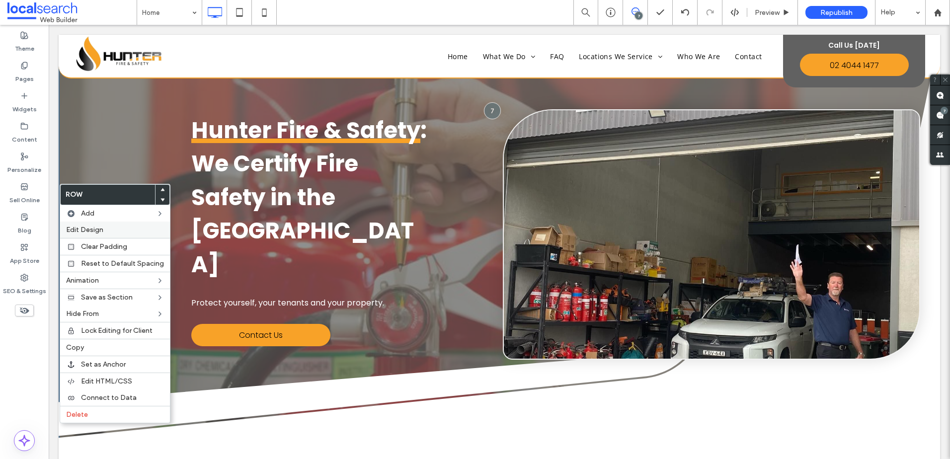
click at [108, 227] on label "Edit Design" at bounding box center [115, 229] width 98 height 8
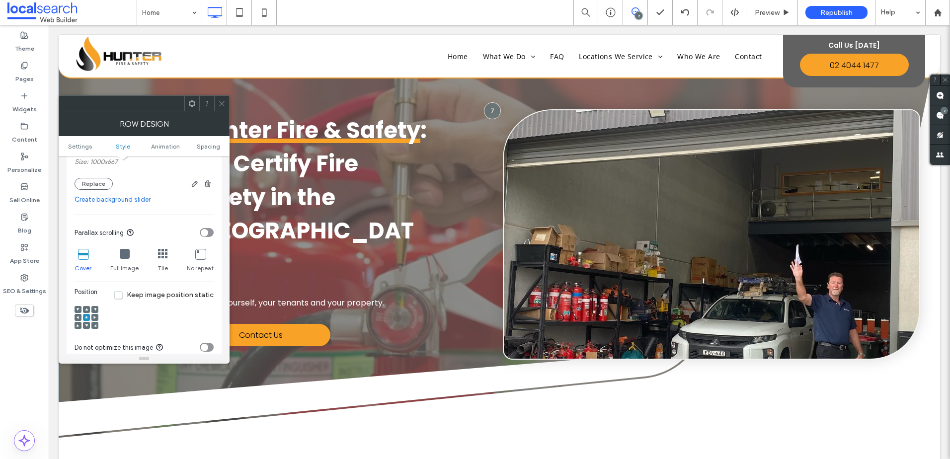
scroll to position [248, 0]
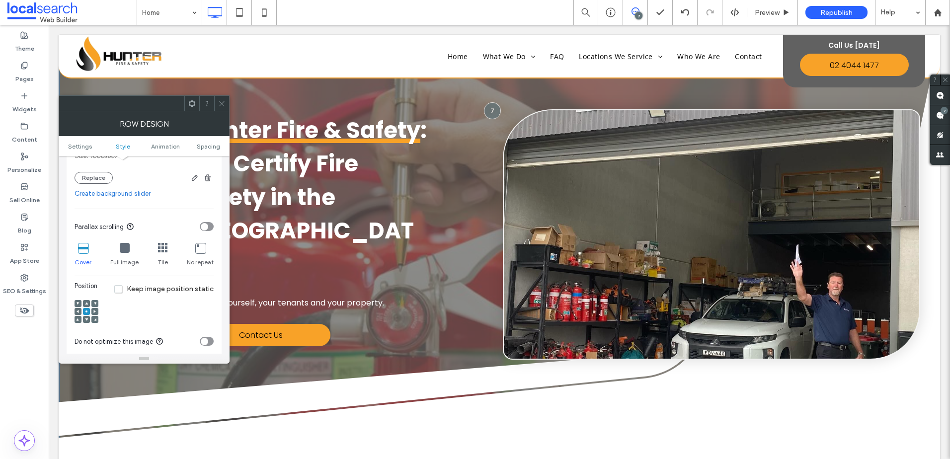
click at [85, 316] on span at bounding box center [86, 319] width 3 height 7
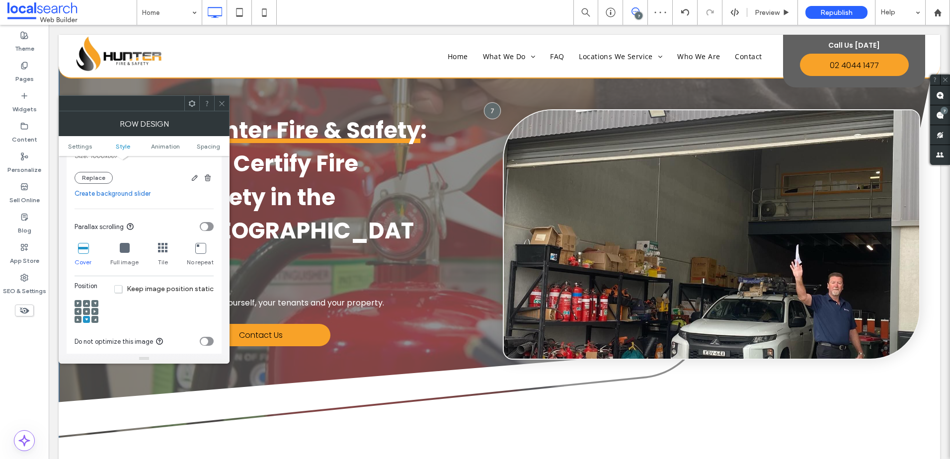
click at [217, 103] on div at bounding box center [221, 103] width 15 height 15
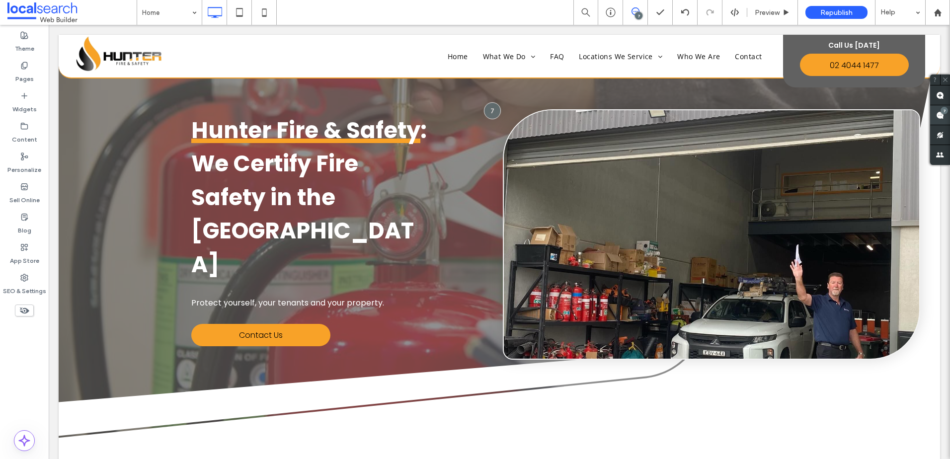
click at [942, 109] on div "7" at bounding box center [943, 110] width 7 height 7
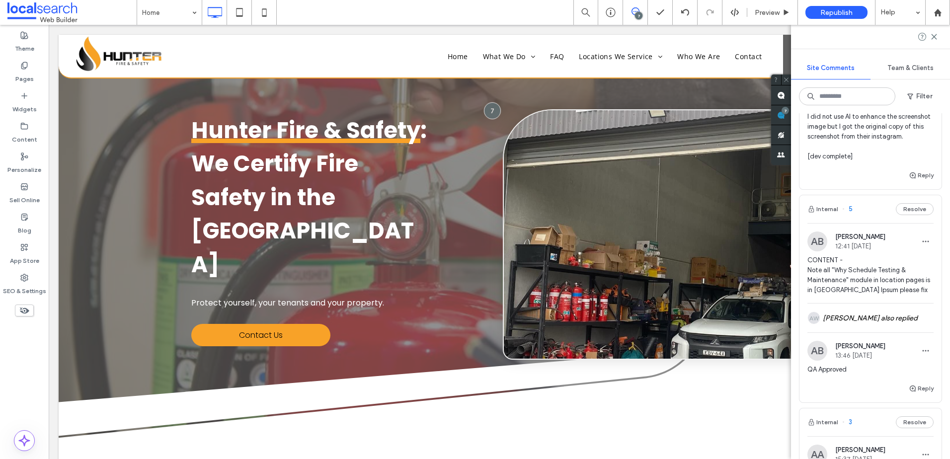
scroll to position [348, 0]
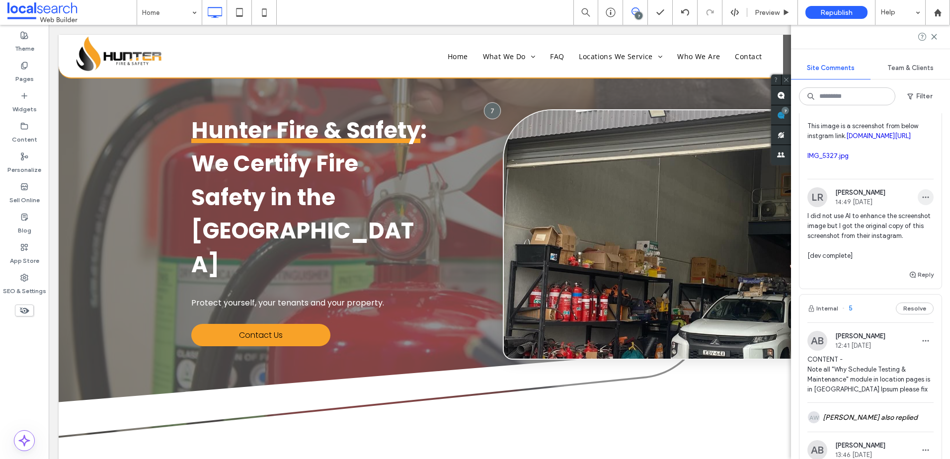
click at [918, 205] on span "button" at bounding box center [925, 197] width 16 height 16
click at [888, 293] on div "Edit" at bounding box center [881, 302] width 88 height 19
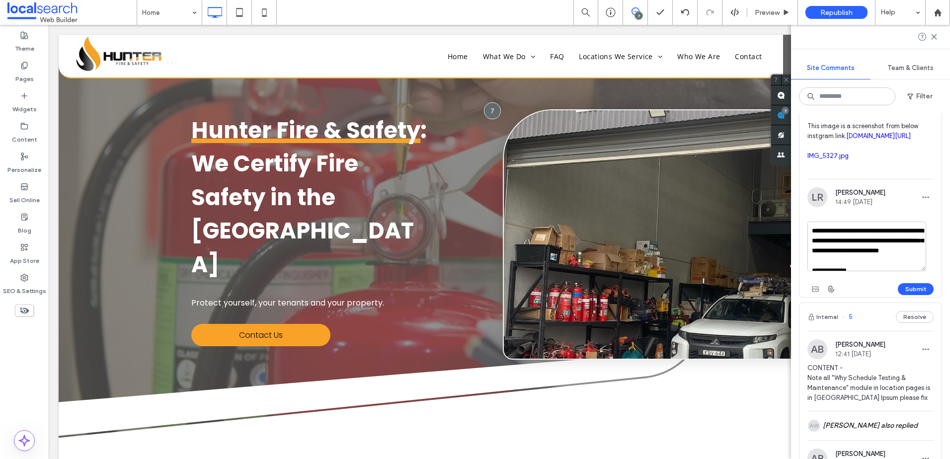
click at [865, 271] on textarea "**********" at bounding box center [866, 246] width 119 height 50
type textarea "**********"
click at [909, 295] on button "Submit" at bounding box center [915, 289] width 36 height 12
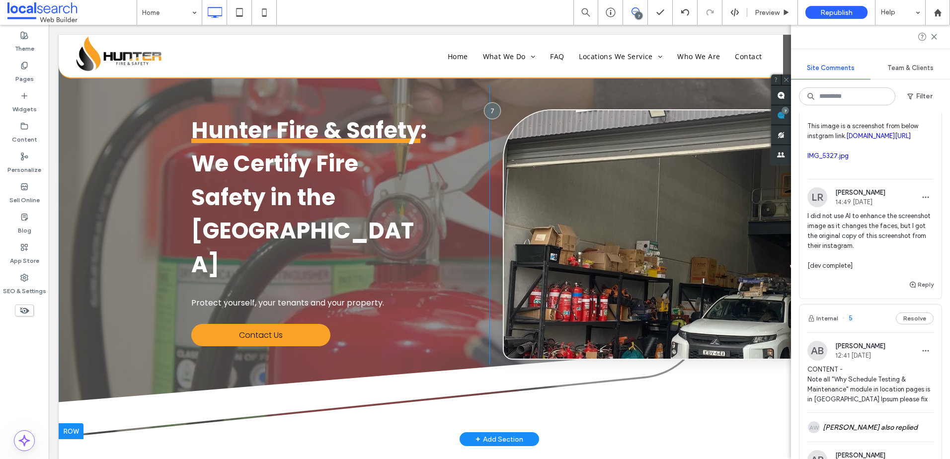
click at [72, 428] on div at bounding box center [71, 431] width 25 height 16
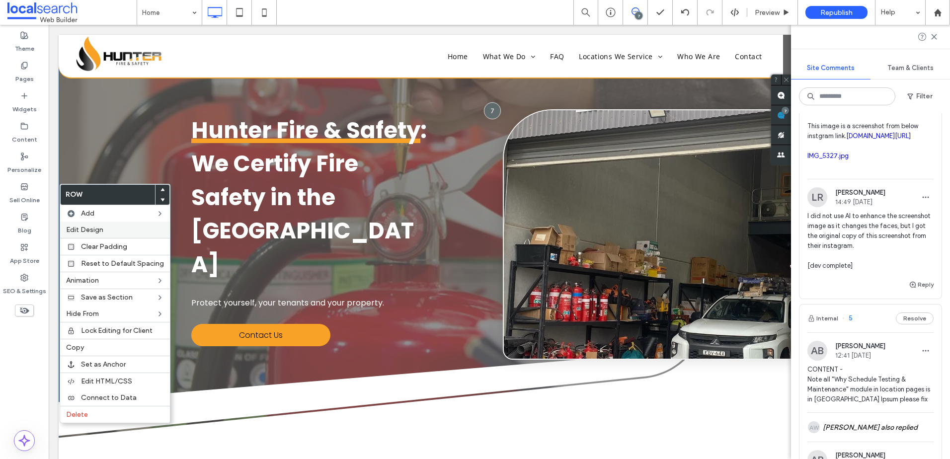
click at [110, 228] on label "Edit Design" at bounding box center [115, 229] width 98 height 8
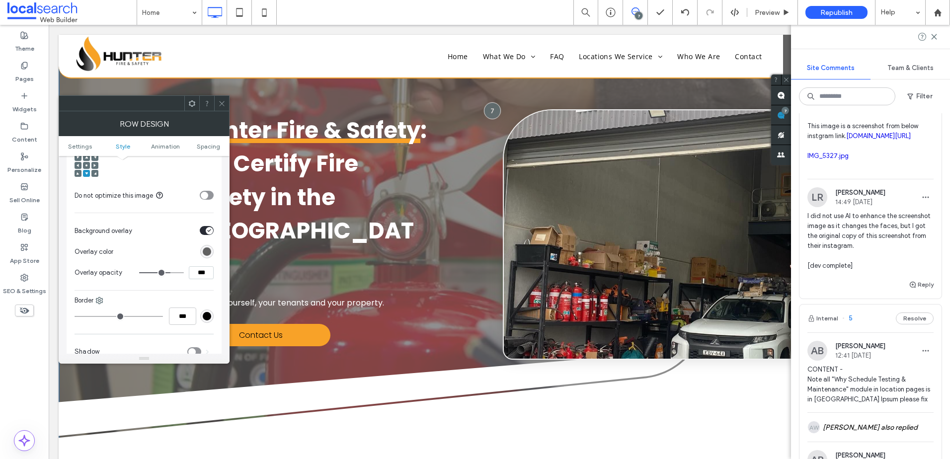
scroll to position [447, 0]
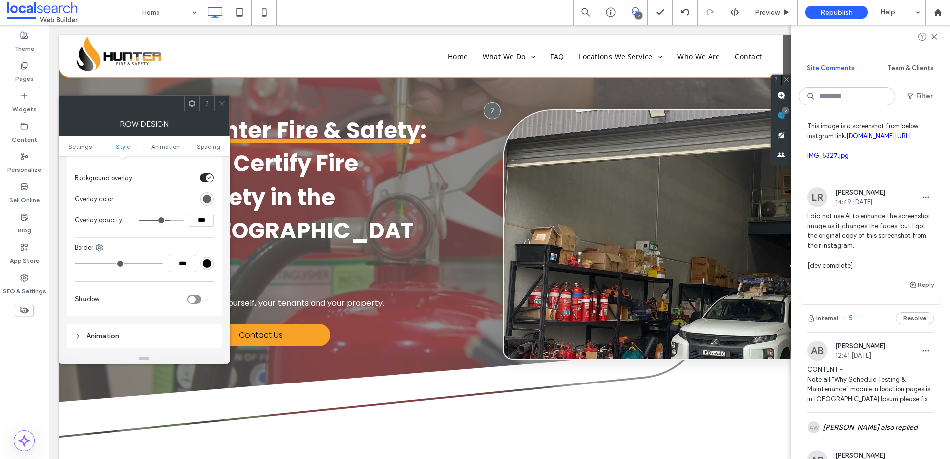
click at [202, 222] on input "***" at bounding box center [201, 220] width 25 height 13
type input "***"
type input "**"
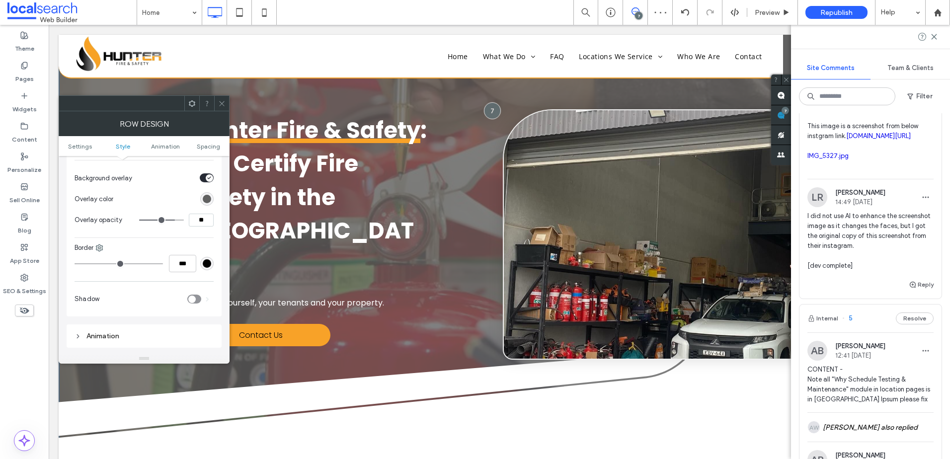
type input "***"
type input "**"
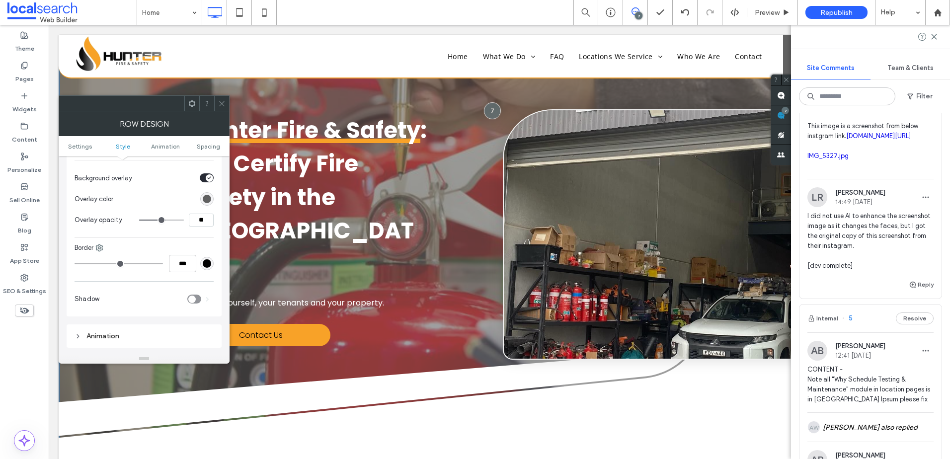
type input "***"
type input "**"
click at [221, 103] on icon at bounding box center [221, 103] width 7 height 7
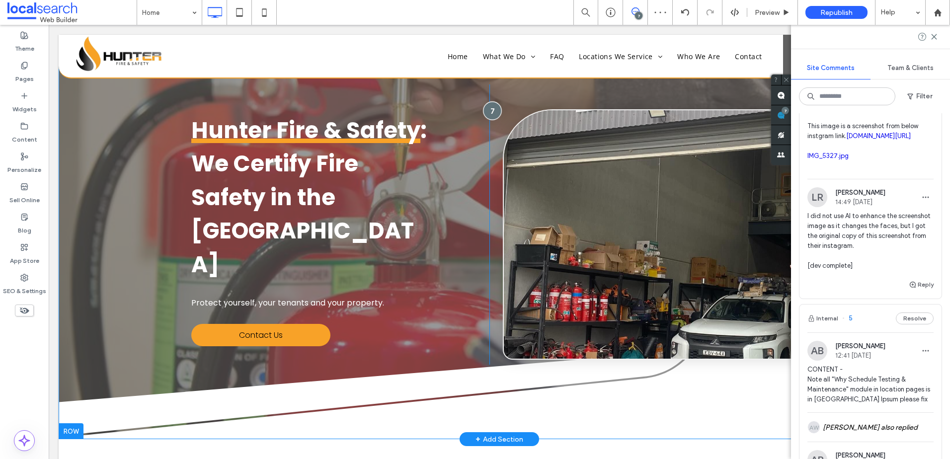
click at [493, 114] on div at bounding box center [492, 110] width 18 height 18
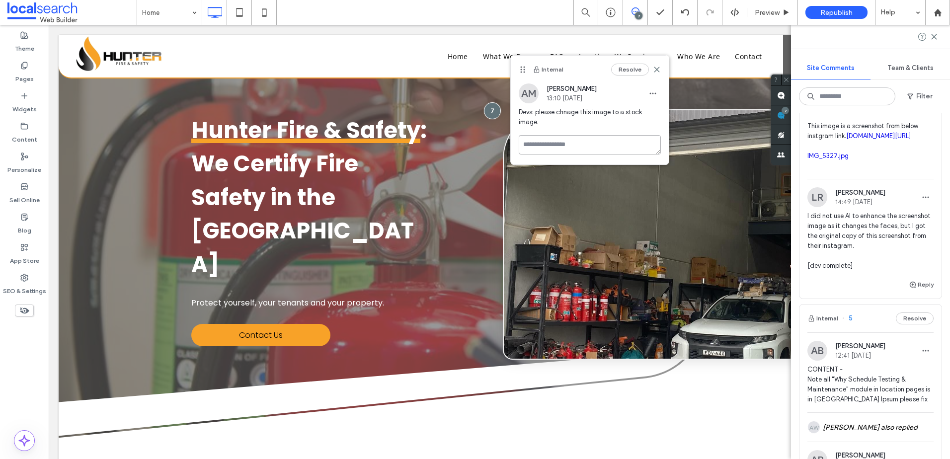
click at [572, 143] on textarea at bounding box center [589, 144] width 142 height 19
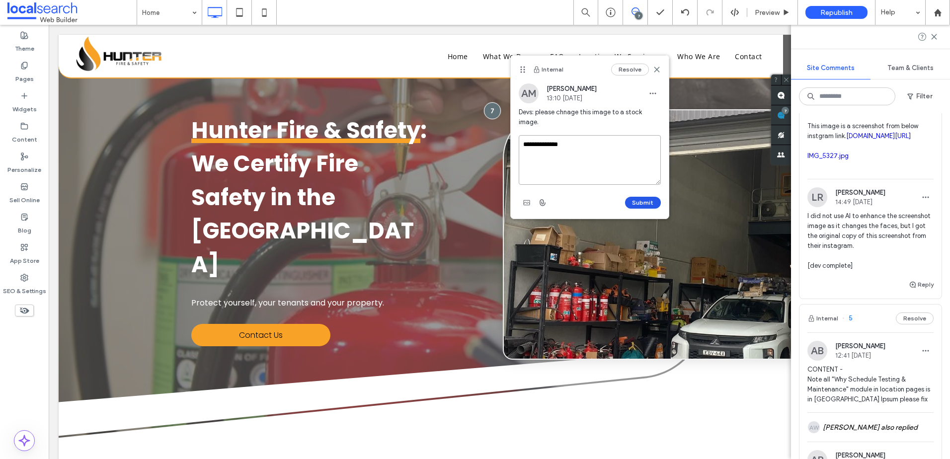
type textarea "**********"
click at [638, 205] on button "Submit" at bounding box center [643, 203] width 36 height 12
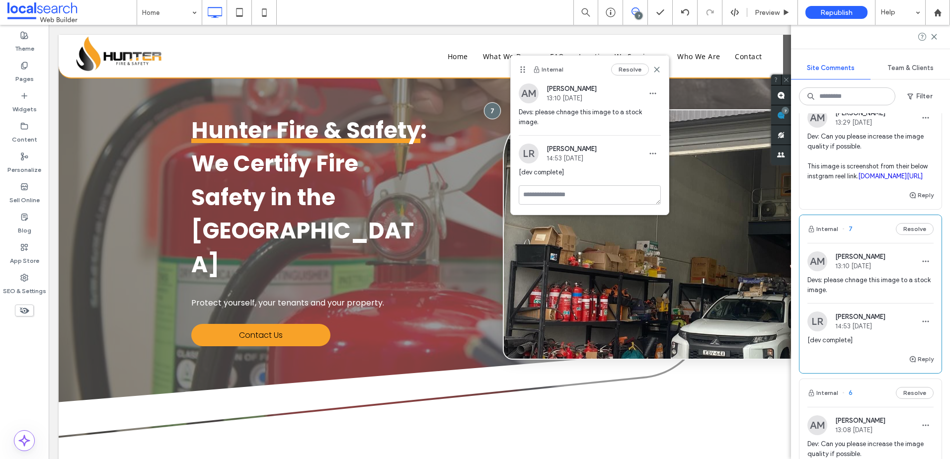
scroll to position [0, 0]
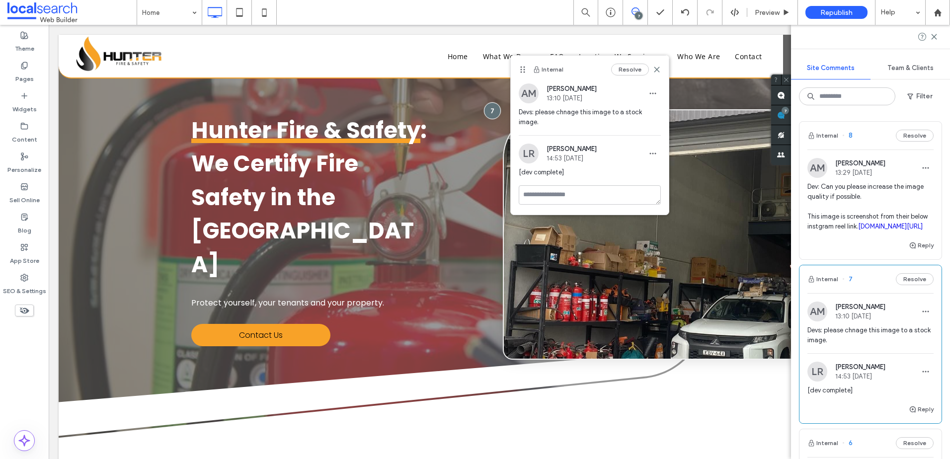
click at [877, 218] on span "Dev: Can you please increase the image quality if possible. This image is scree…" at bounding box center [870, 207] width 126 height 50
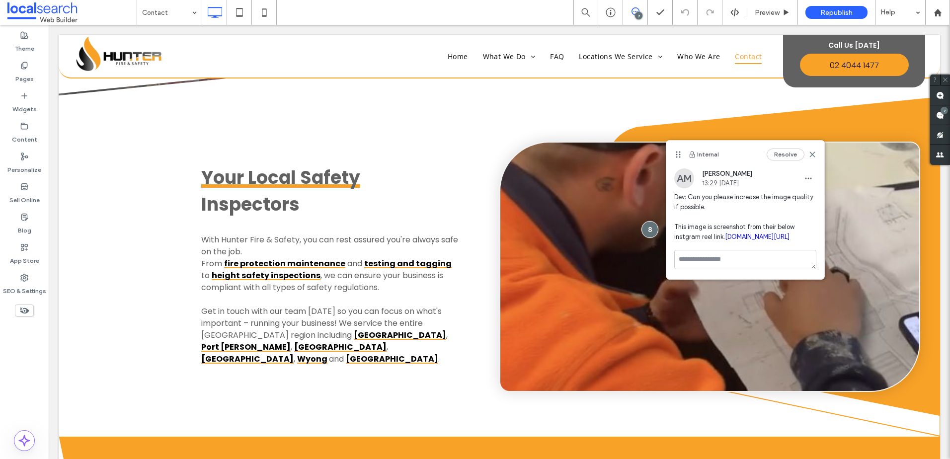
click at [725, 240] on link "[DOMAIN_NAME][URL]" at bounding box center [757, 236] width 65 height 7
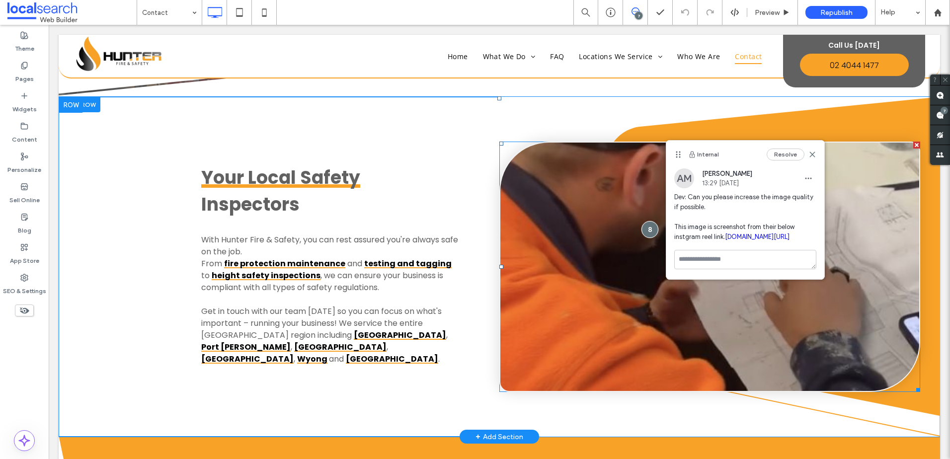
click at [632, 303] on link at bounding box center [709, 267] width 419 height 248
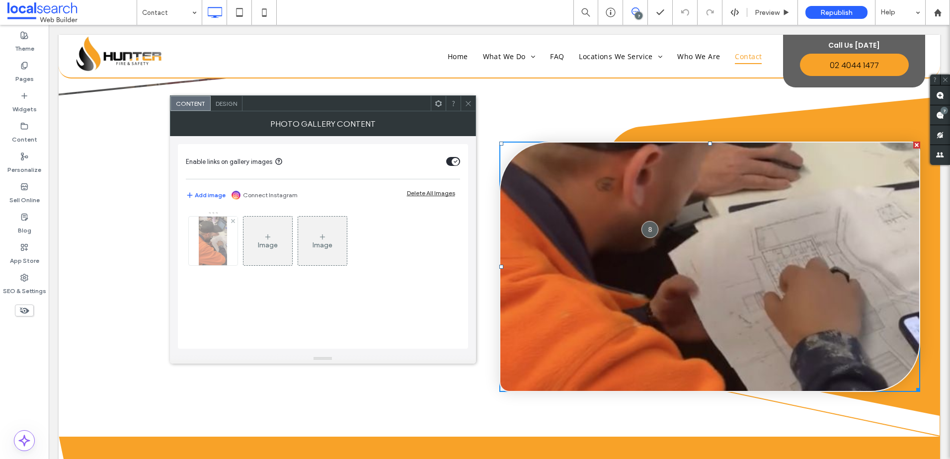
click at [206, 231] on img at bounding box center [213, 241] width 28 height 49
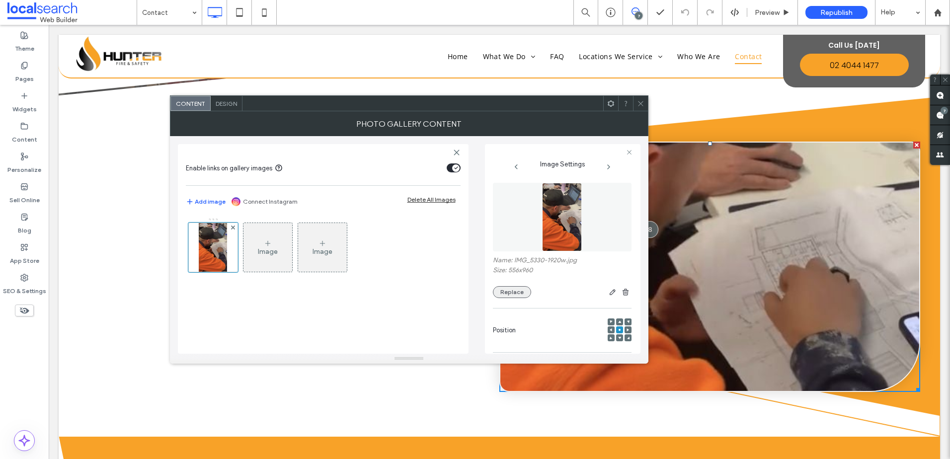
click at [498, 287] on button "Replace" at bounding box center [512, 292] width 38 height 12
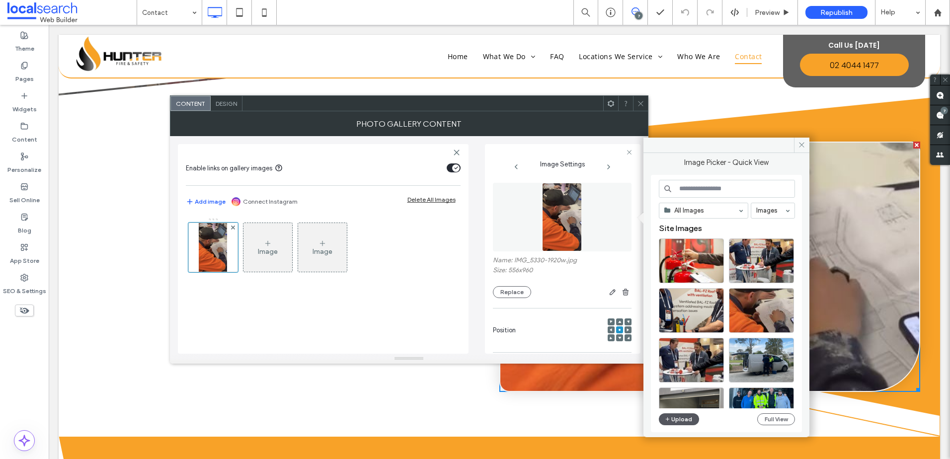
click at [677, 417] on button "Upload" at bounding box center [679, 419] width 41 height 12
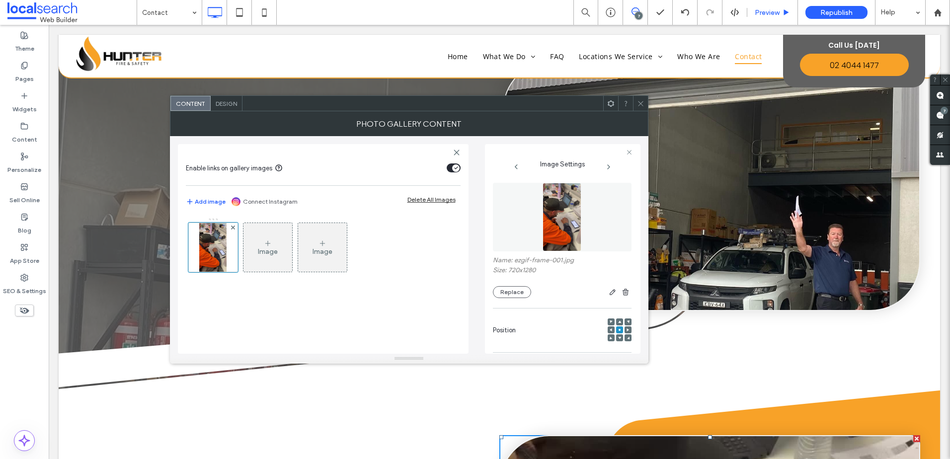
scroll to position [44, 0]
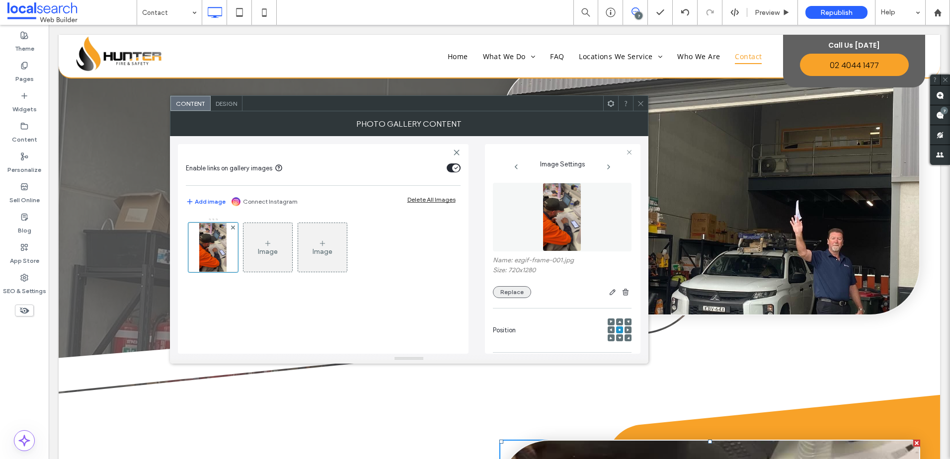
drag, startPoint x: 503, startPoint y: 289, endPoint x: 509, endPoint y: 289, distance: 6.0
click at [503, 289] on button "Replace" at bounding box center [512, 292] width 38 height 12
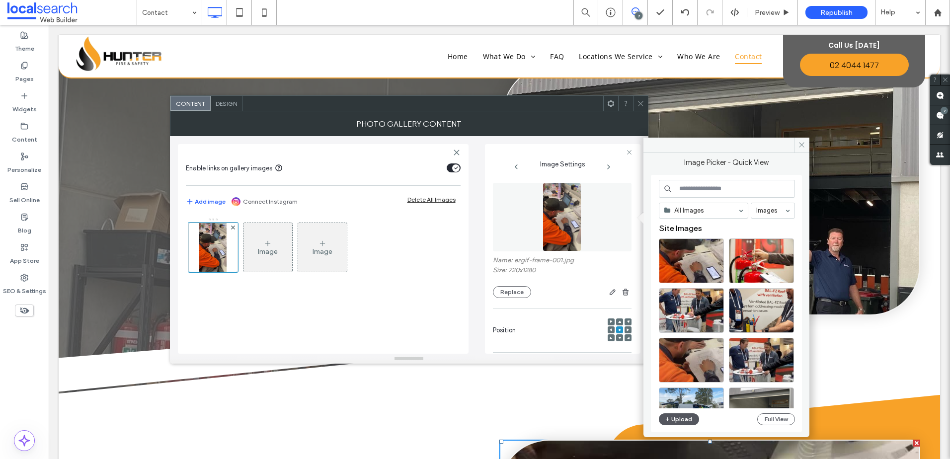
click at [686, 414] on button "Upload" at bounding box center [679, 419] width 41 height 12
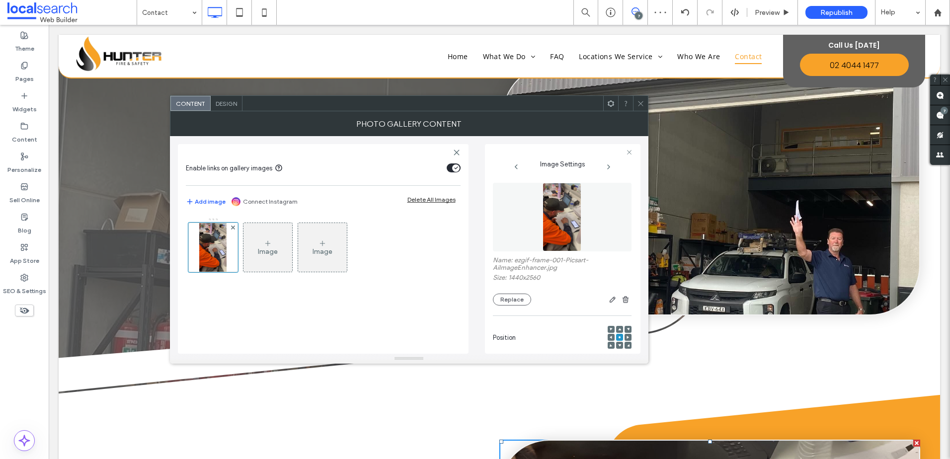
click at [642, 104] on icon at bounding box center [640, 103] width 7 height 7
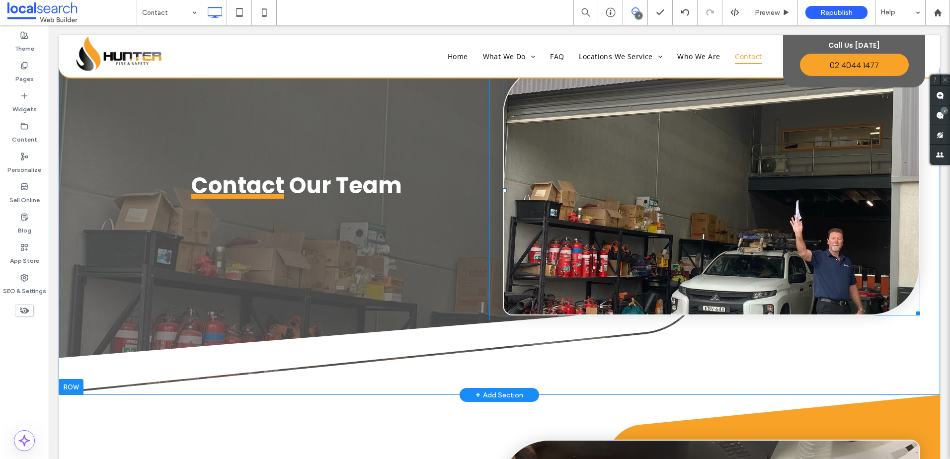
scroll to position [392, 0]
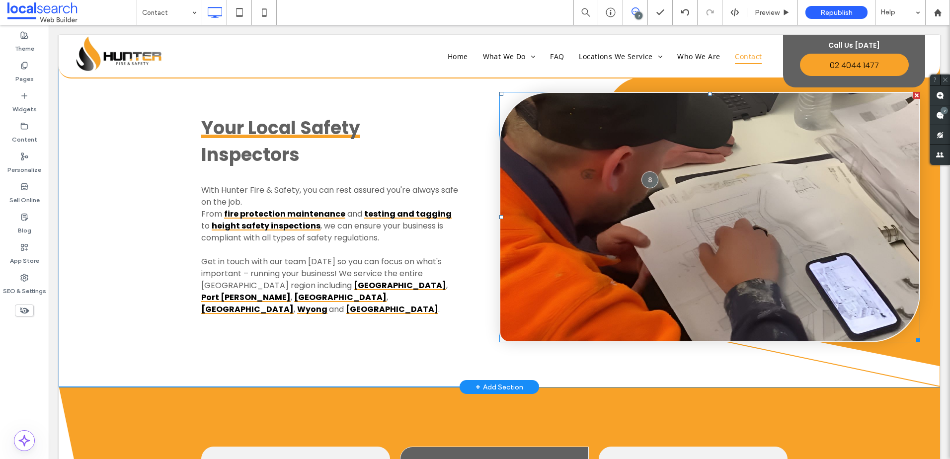
click at [587, 177] on link at bounding box center [709, 217] width 419 height 248
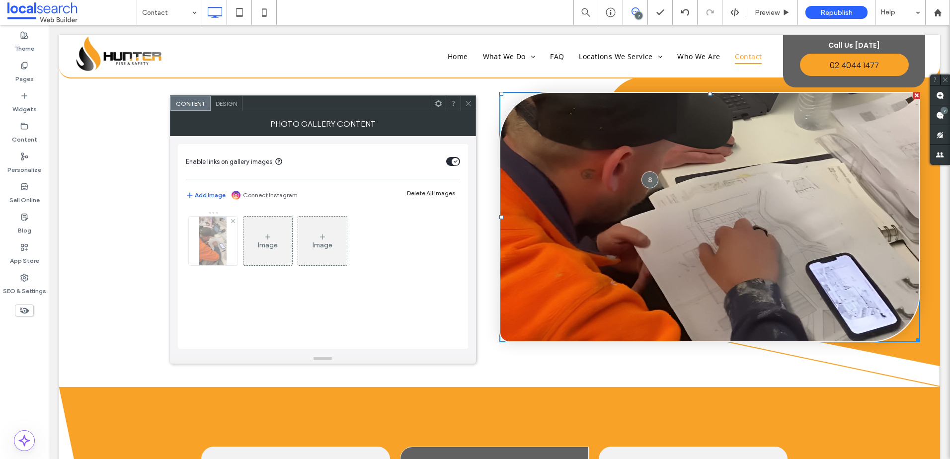
click at [208, 242] on img at bounding box center [212, 241] width 27 height 49
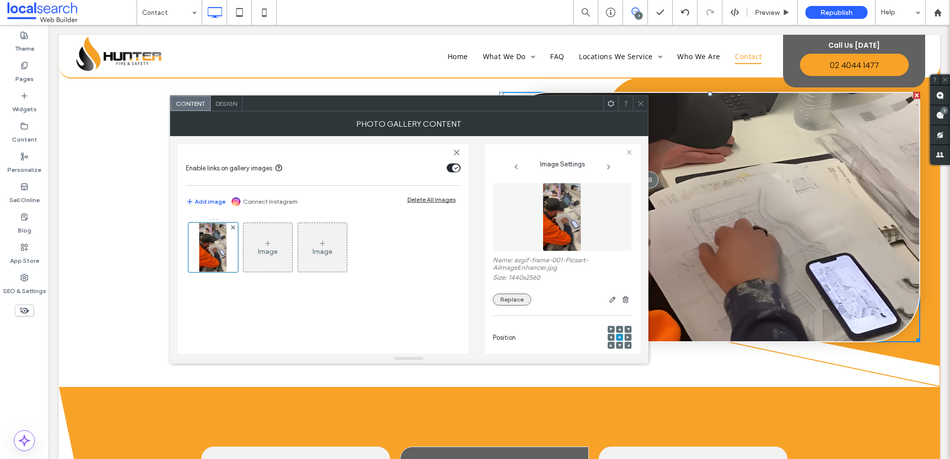
drag, startPoint x: 531, startPoint y: 296, endPoint x: 518, endPoint y: 296, distance: 12.9
click at [520, 297] on div "Replace" at bounding box center [562, 299] width 139 height 12
click at [518, 296] on button "Replace" at bounding box center [512, 299] width 38 height 12
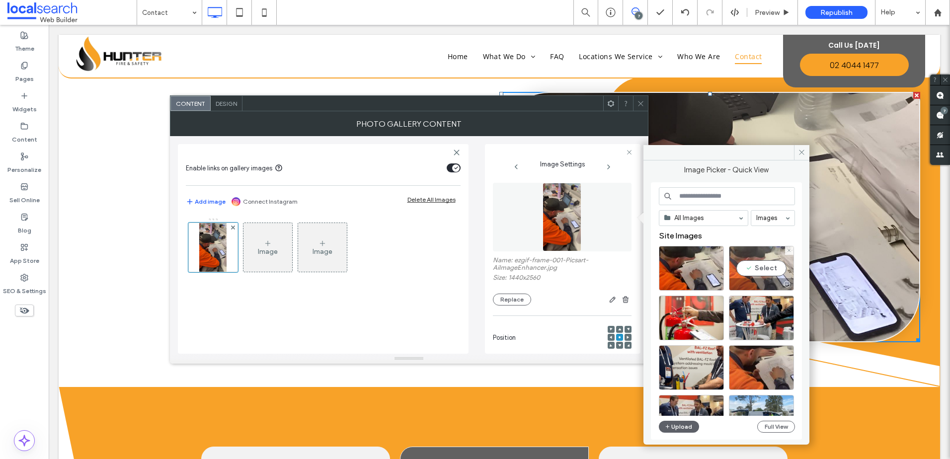
drag, startPoint x: 753, startPoint y: 267, endPoint x: 695, endPoint y: 242, distance: 63.6
click at [753, 267] on div "Select" at bounding box center [761, 268] width 65 height 45
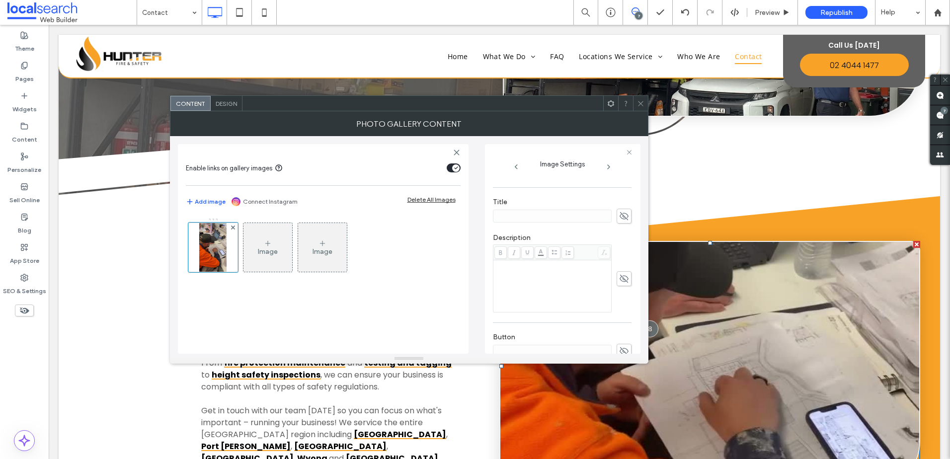
scroll to position [293, 0]
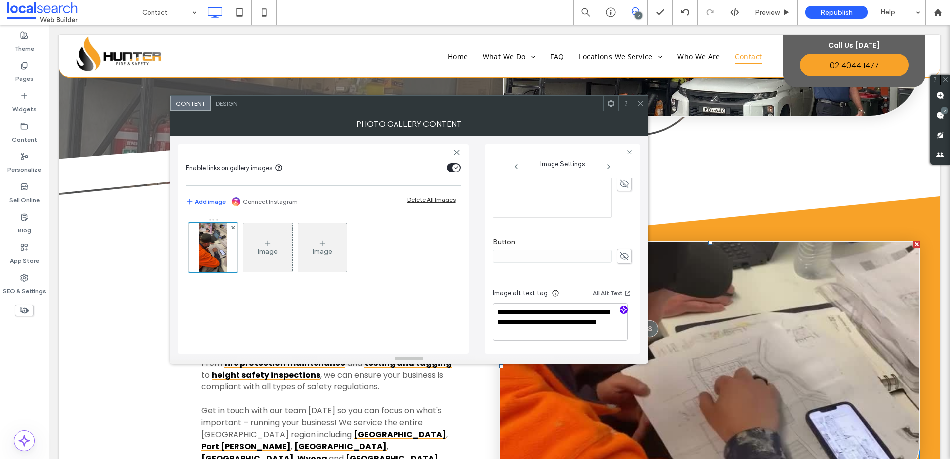
click at [620, 308] on icon "button" at bounding box center [623, 309] width 7 height 7
drag, startPoint x: 576, startPoint y: 343, endPoint x: 601, endPoint y: 350, distance: 26.6
click at [601, 350] on div "**********" at bounding box center [562, 315] width 139 height 73
paste textarea "**********"
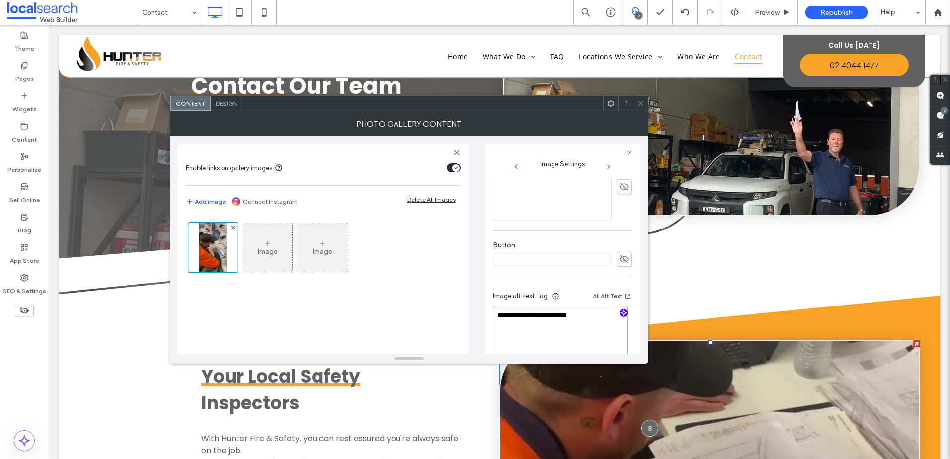
scroll to position [0, 0]
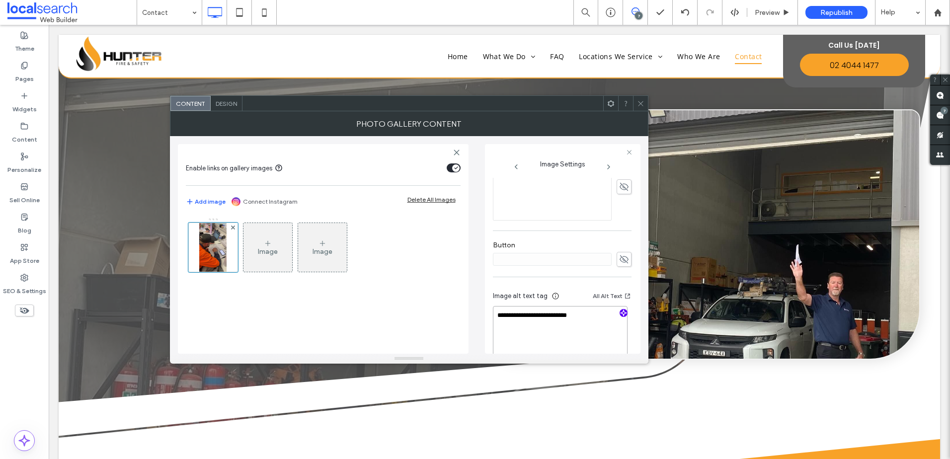
type textarea "**********"
click at [747, 298] on link at bounding box center [711, 234] width 415 height 248
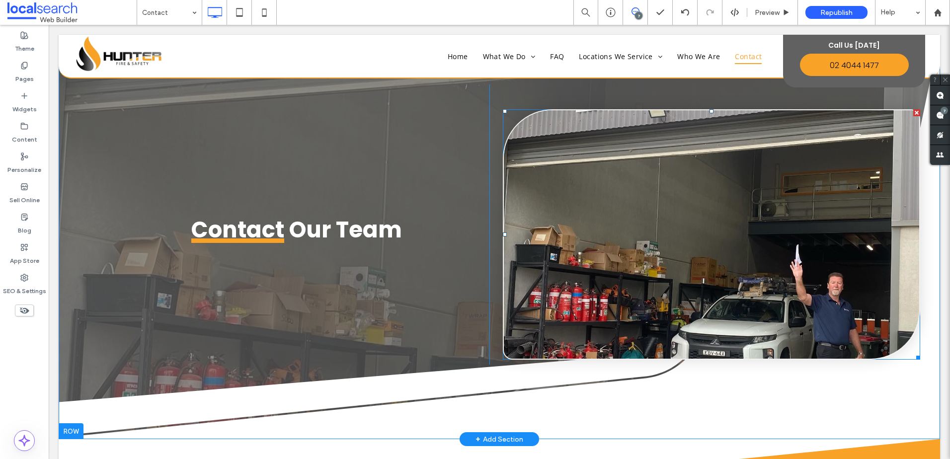
click at [527, 254] on link at bounding box center [711, 234] width 415 height 248
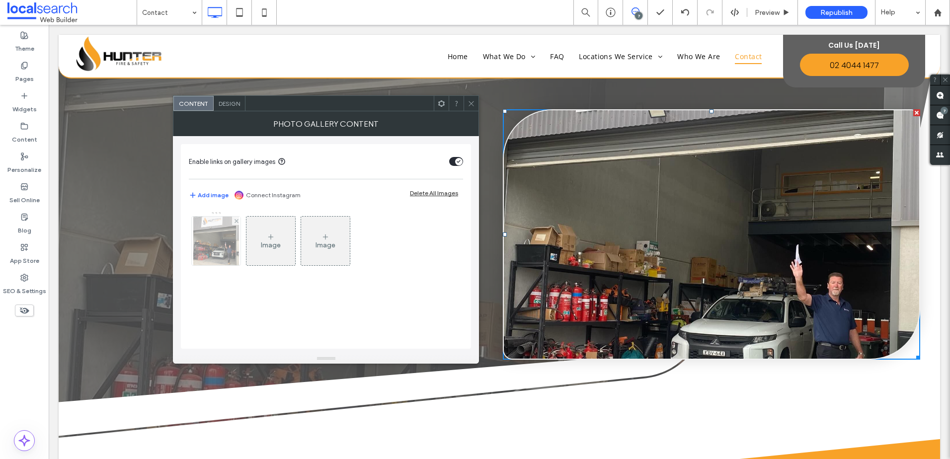
click at [202, 234] on img at bounding box center [216, 241] width 46 height 49
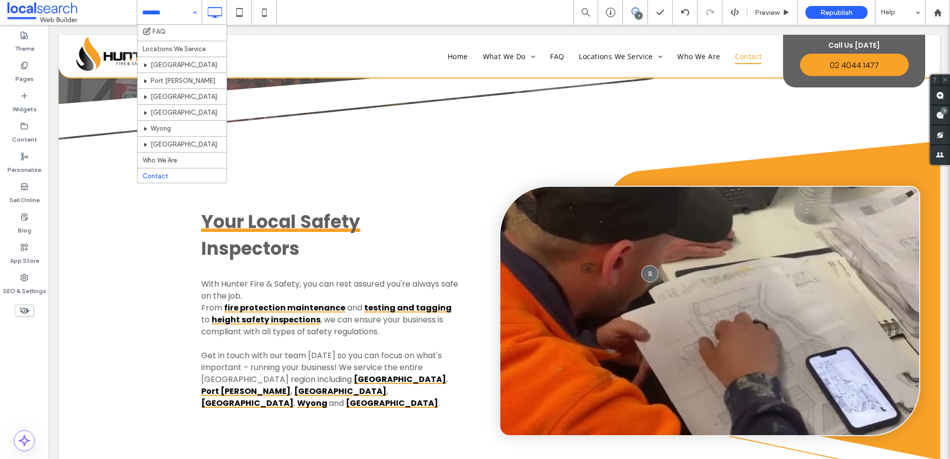
scroll to position [160, 0]
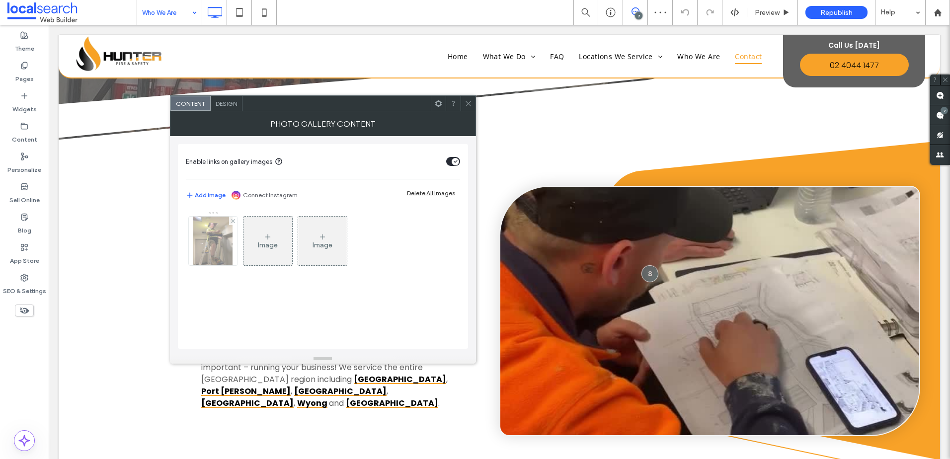
click at [221, 244] on img at bounding box center [212, 241] width 39 height 49
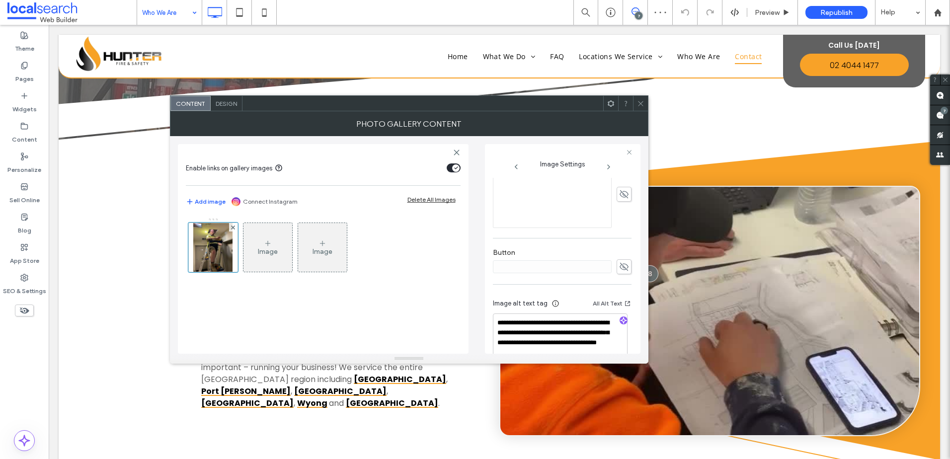
scroll to position [318, 0]
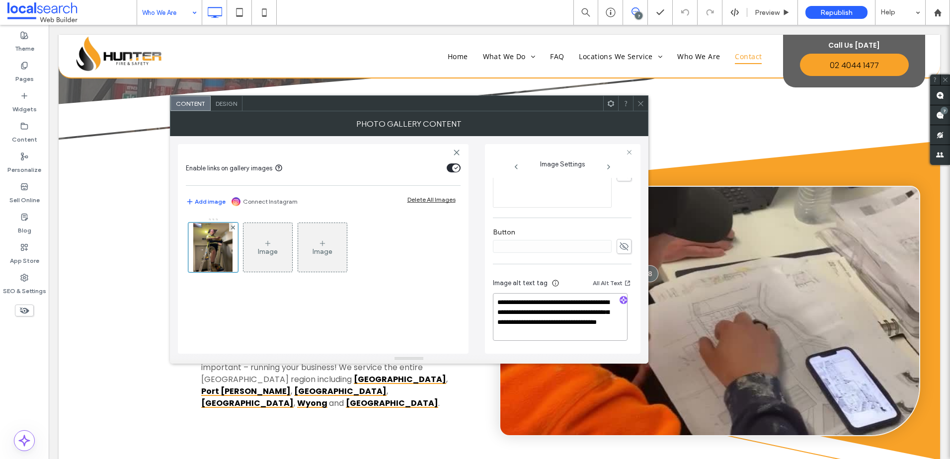
drag, startPoint x: 566, startPoint y: 319, endPoint x: 603, endPoint y: 345, distance: 45.3
click at [603, 345] on div "**********" at bounding box center [562, 310] width 139 height 83
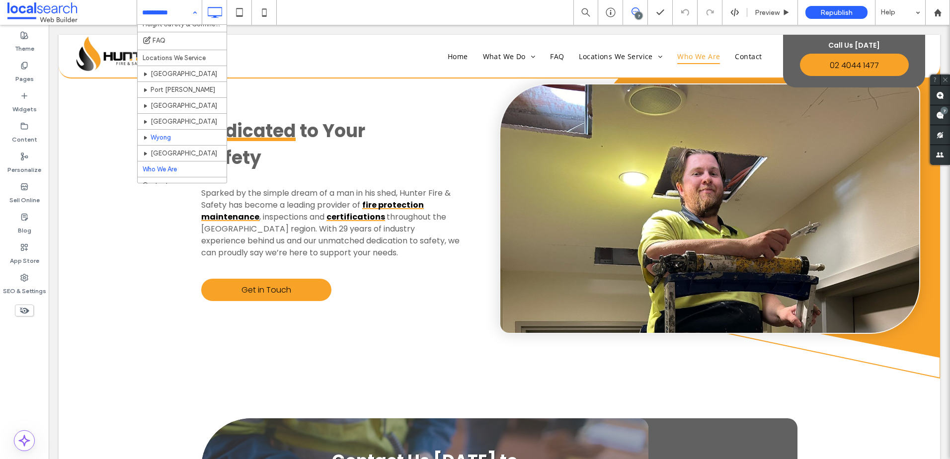
scroll to position [160, 0]
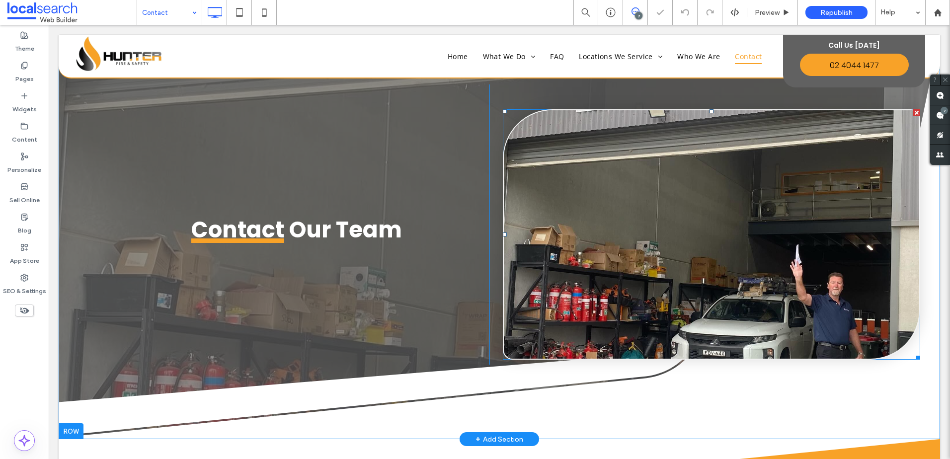
click at [602, 190] on link at bounding box center [711, 234] width 415 height 248
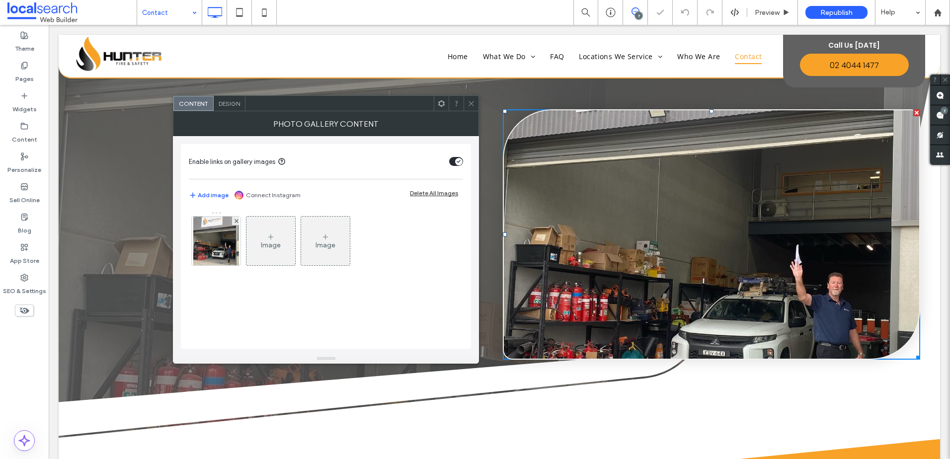
click at [602, 190] on link at bounding box center [711, 234] width 415 height 248
click at [224, 228] on img at bounding box center [216, 241] width 46 height 49
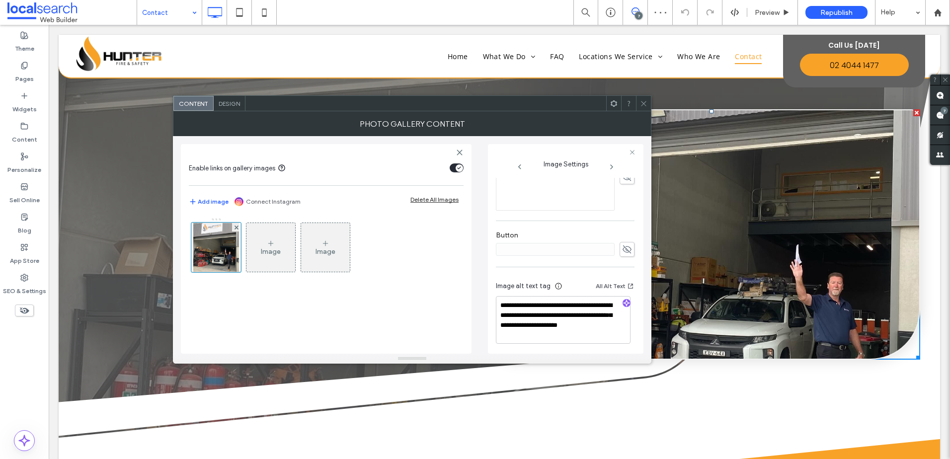
scroll to position [318, 0]
drag, startPoint x: 545, startPoint y: 335, endPoint x: 527, endPoint y: 312, distance: 28.6
click at [527, 312] on textarea "**********" at bounding box center [563, 317] width 135 height 48
paste textarea "**********"
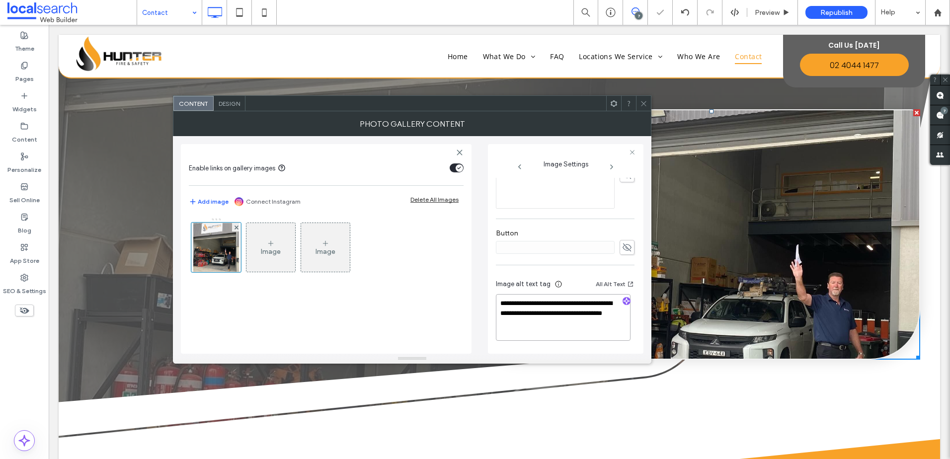
scroll to position [316, 0]
type textarea "**********"
drag, startPoint x: 644, startPoint y: 106, endPoint x: 644, endPoint y: 120, distance: 14.4
click at [644, 106] on icon at bounding box center [643, 103] width 7 height 7
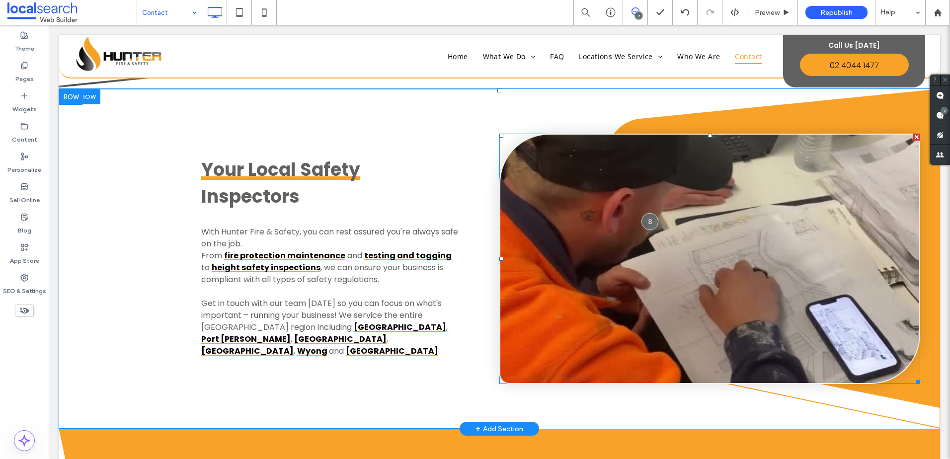
scroll to position [397, 0]
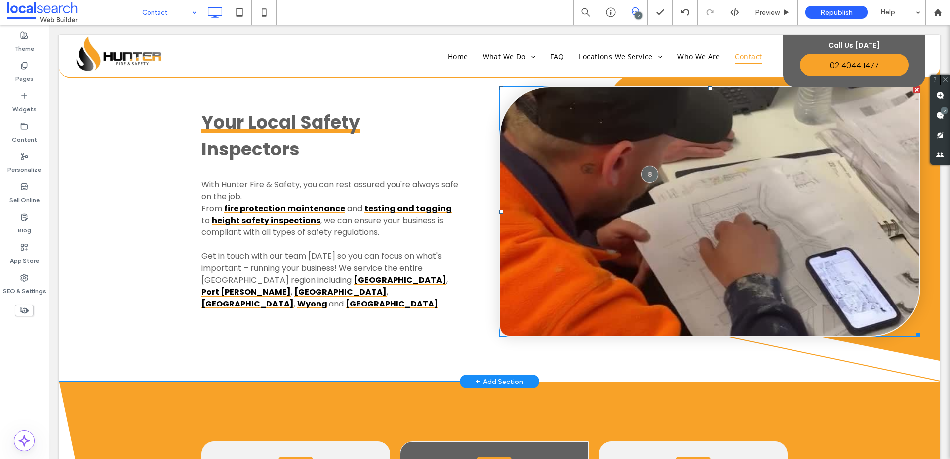
click at [578, 215] on link at bounding box center [709, 211] width 419 height 248
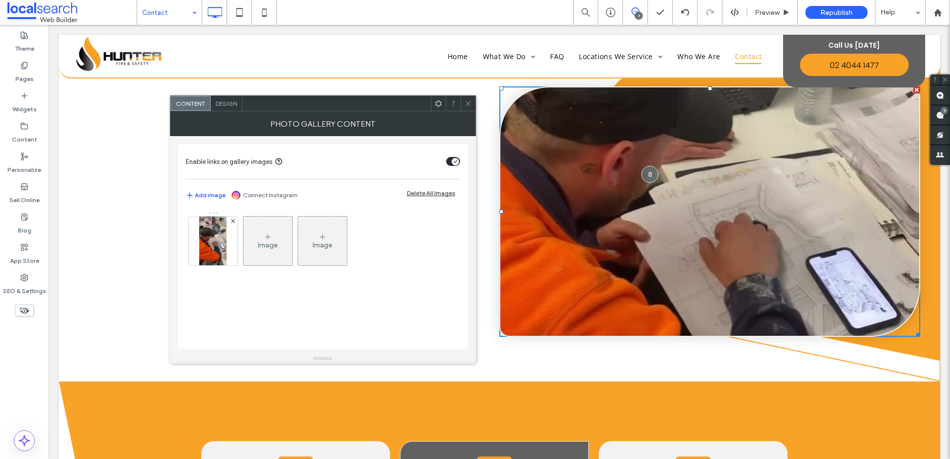
drag, startPoint x: 227, startPoint y: 249, endPoint x: 238, endPoint y: 251, distance: 11.1
click at [228, 251] on div at bounding box center [213, 241] width 49 height 49
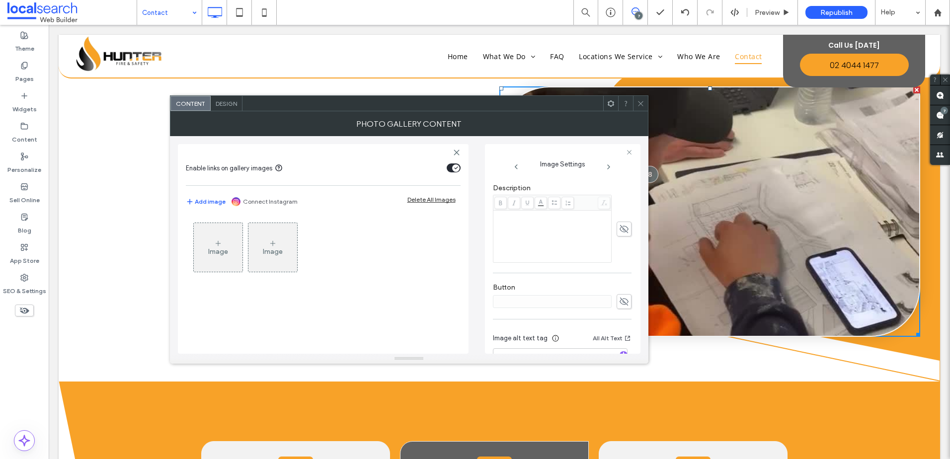
scroll to position [284, 0]
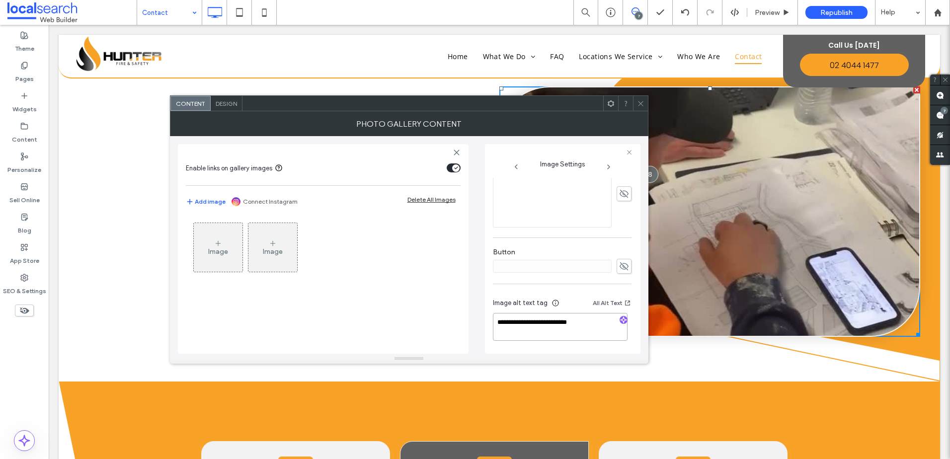
click at [563, 325] on textarea "**********" at bounding box center [560, 327] width 135 height 28
click at [600, 323] on textarea "**********" at bounding box center [560, 327] width 135 height 28
paste textarea "**********"
type textarea "**********"
click at [641, 104] on icon at bounding box center [640, 103] width 7 height 7
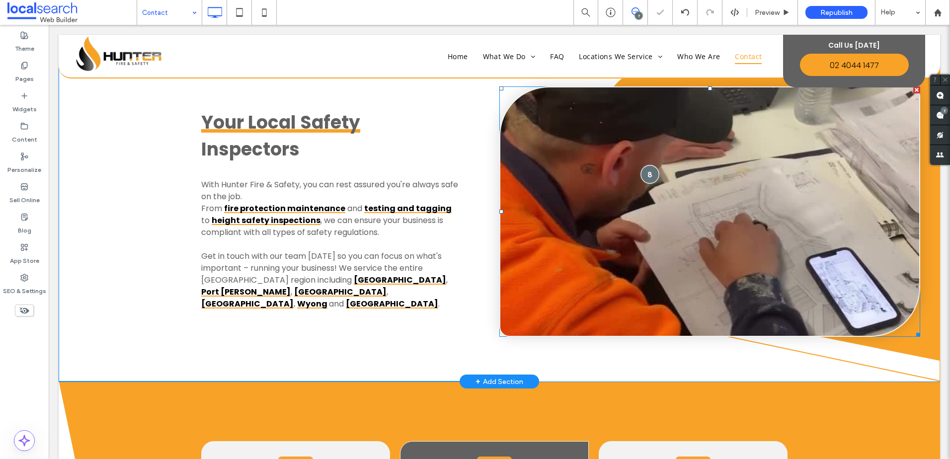
click at [641, 171] on div at bounding box center [650, 174] width 18 height 18
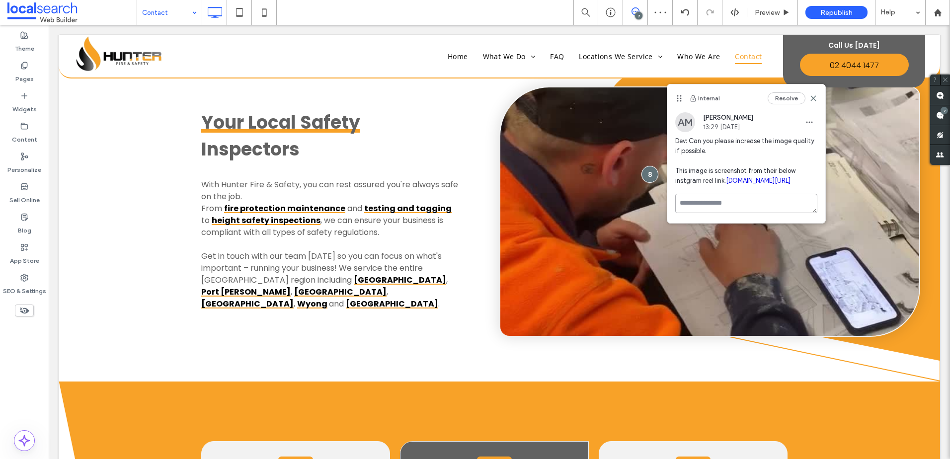
click at [750, 213] on textarea at bounding box center [746, 203] width 142 height 19
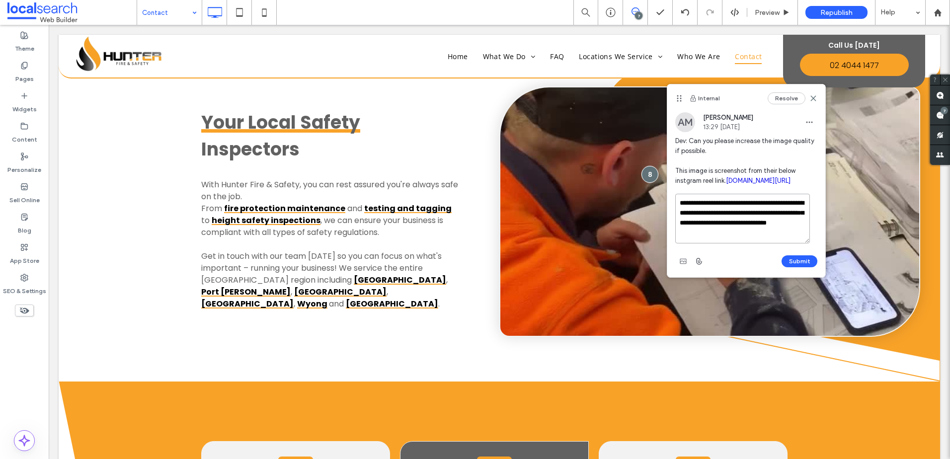
click at [746, 243] on textarea "**********" at bounding box center [742, 219] width 135 height 50
type textarea "**********"
click at [787, 267] on button "Submit" at bounding box center [799, 261] width 36 height 12
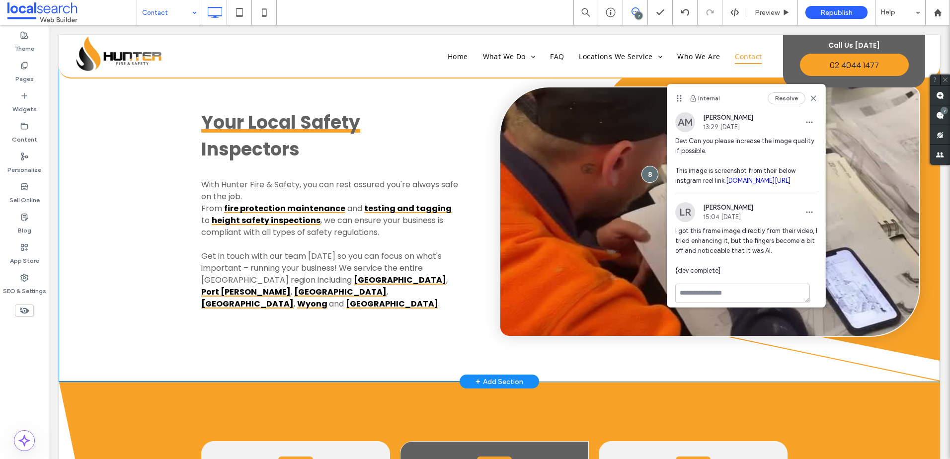
scroll to position [46, 0]
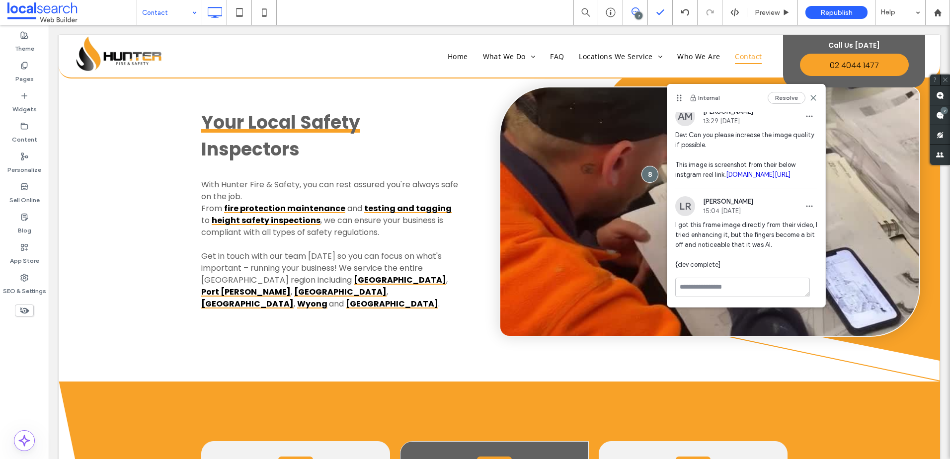
click at [634, 10] on icon at bounding box center [635, 11] width 8 height 8
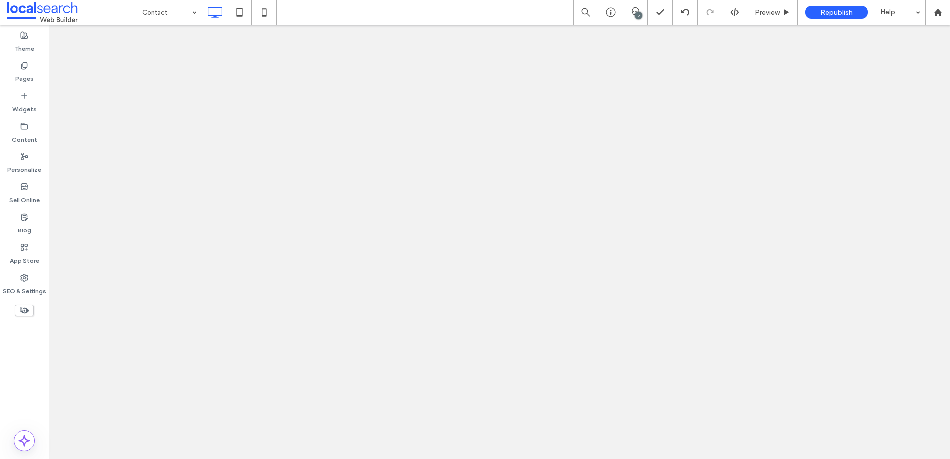
click at [639, 12] on div "7" at bounding box center [638, 15] width 7 height 7
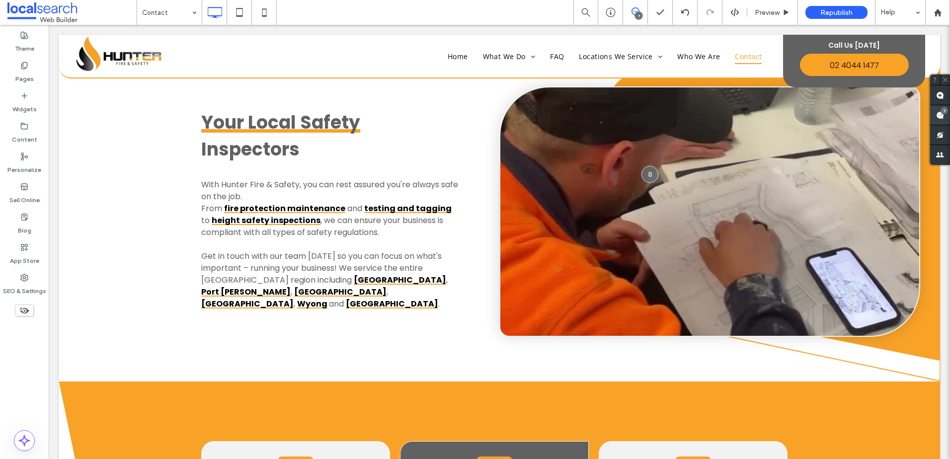
click at [946, 108] on div "7" at bounding box center [943, 110] width 7 height 7
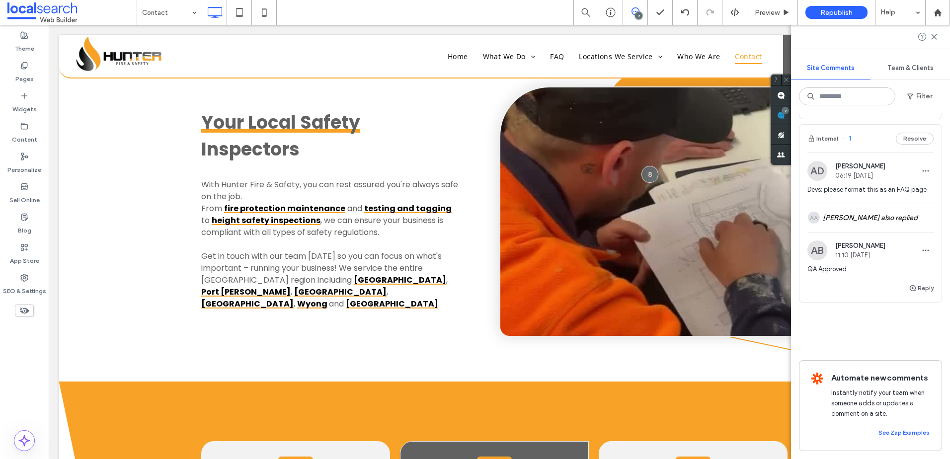
scroll to position [1341, 0]
click at [26, 283] on label "SEO & Settings" at bounding box center [24, 289] width 43 height 14
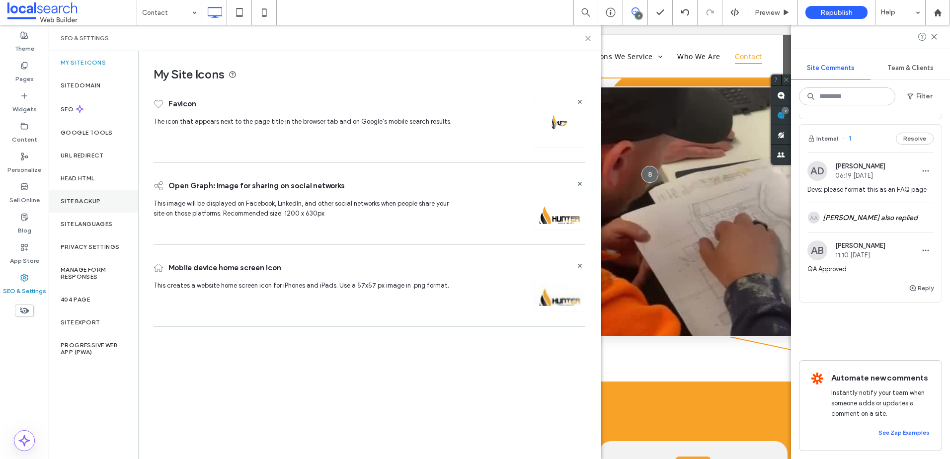
click at [83, 200] on label "Site Backup" at bounding box center [81, 201] width 40 height 7
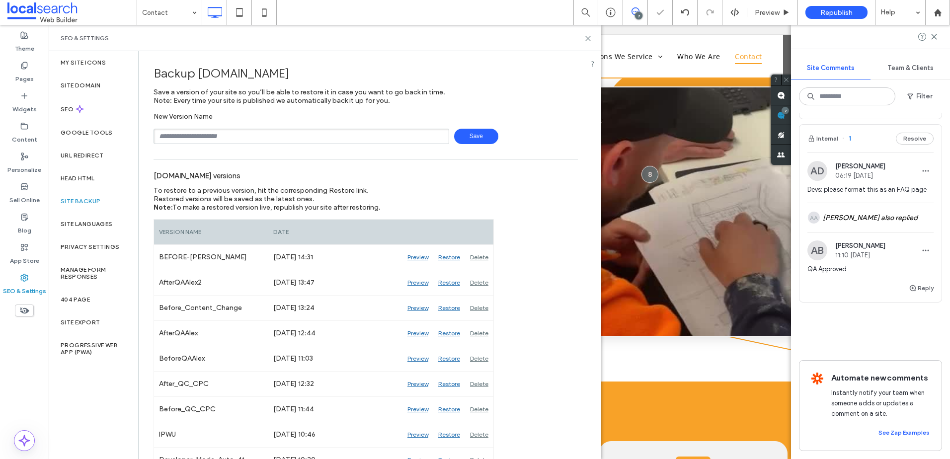
click at [220, 141] on input "text" at bounding box center [300, 136] width 295 height 15
type input "**********"
click at [454, 139] on span "Save" at bounding box center [476, 136] width 44 height 15
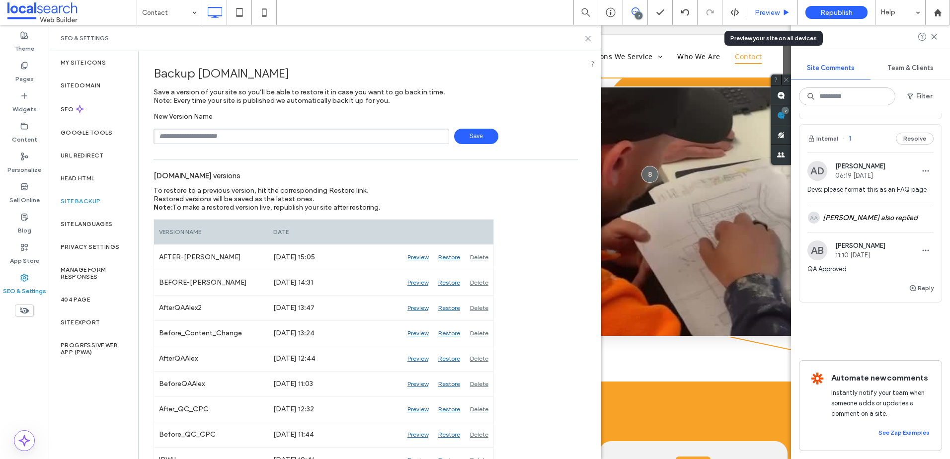
click at [773, 12] on span "Preview" at bounding box center [766, 12] width 25 height 8
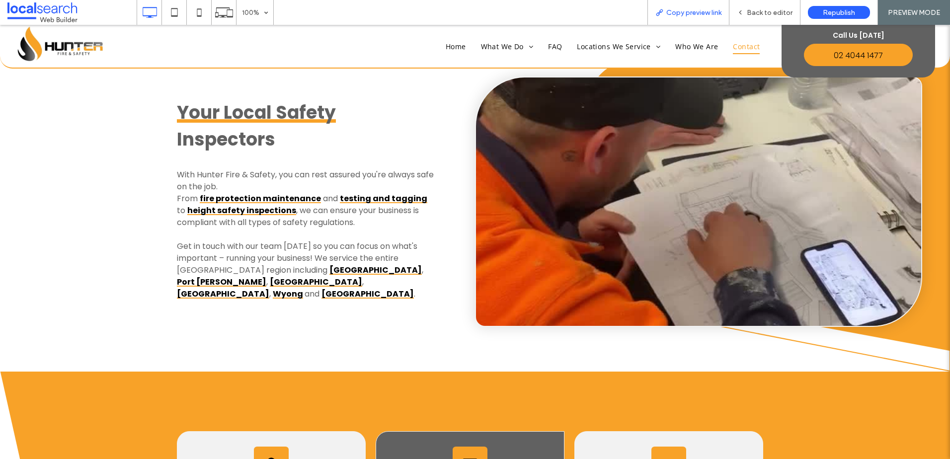
click at [661, 10] on use at bounding box center [659, 12] width 6 height 6
